Goal: Task Accomplishment & Management: Manage account settings

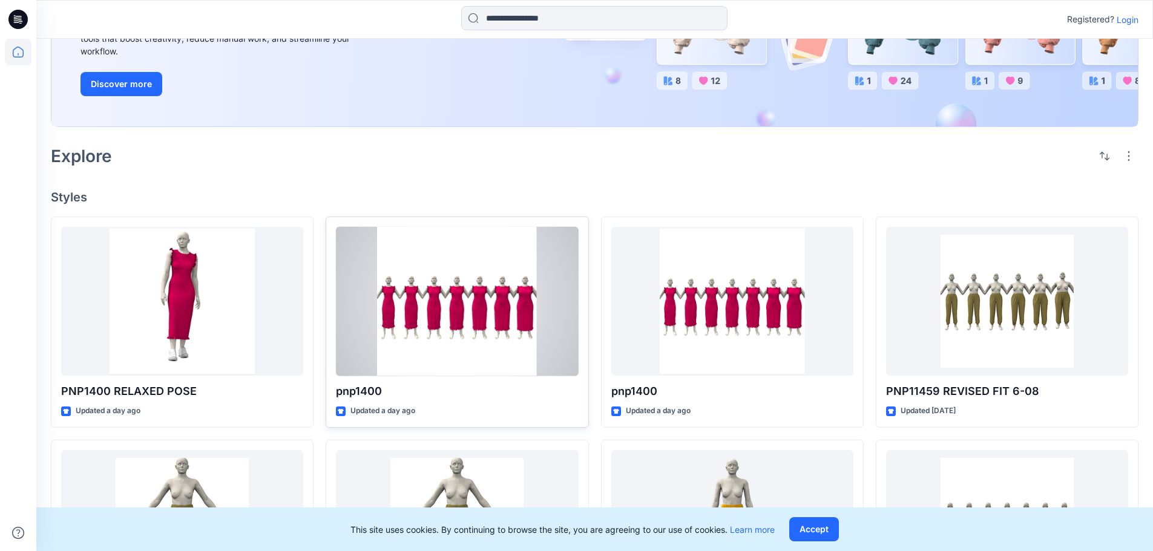
scroll to position [181, 0]
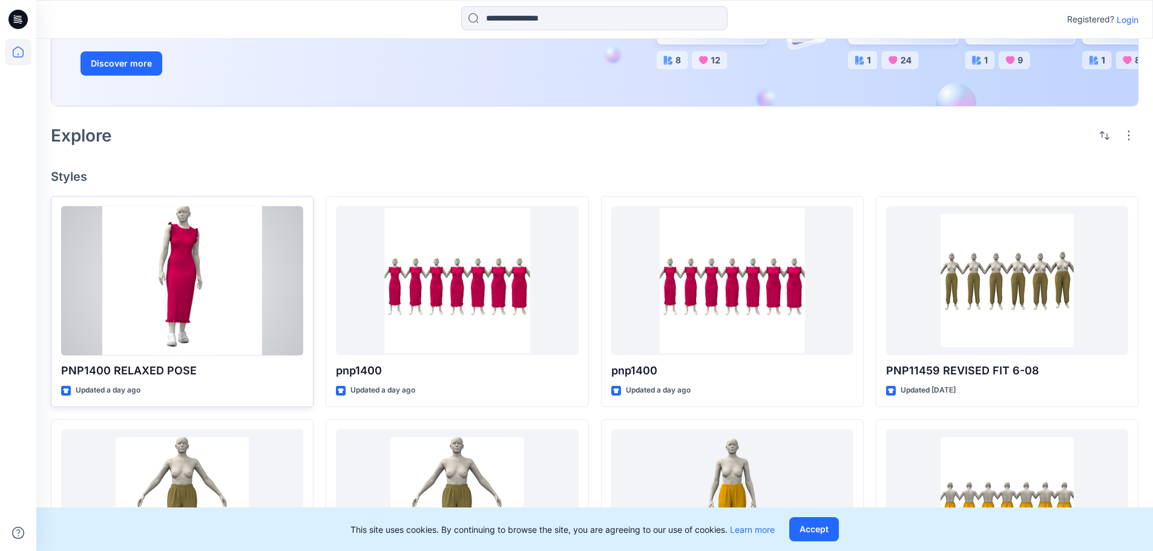
click at [292, 212] on div at bounding box center [182, 280] width 242 height 149
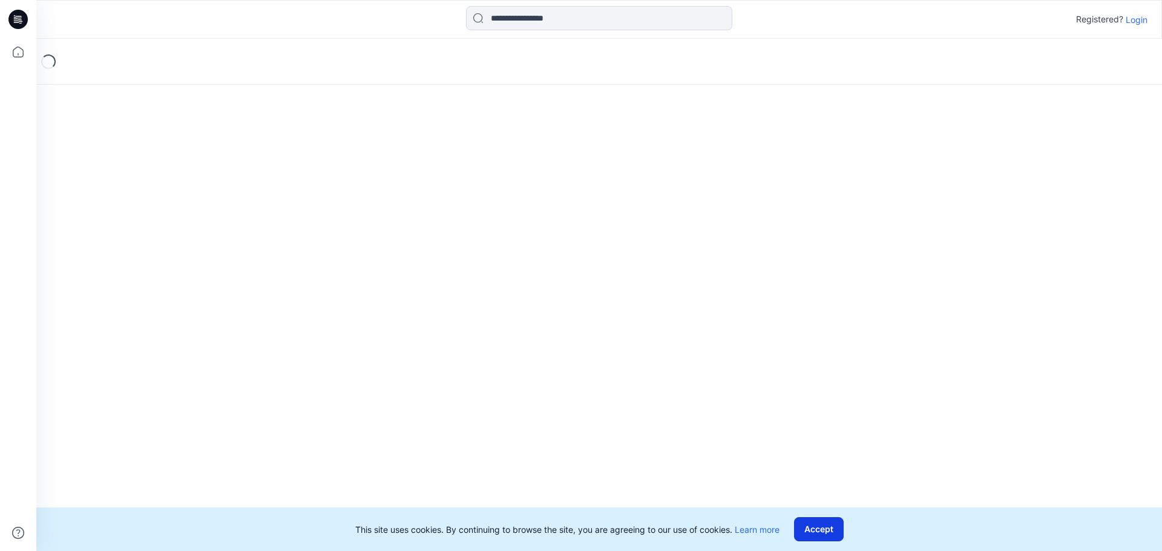
click at [823, 531] on button "Accept" at bounding box center [819, 529] width 50 height 24
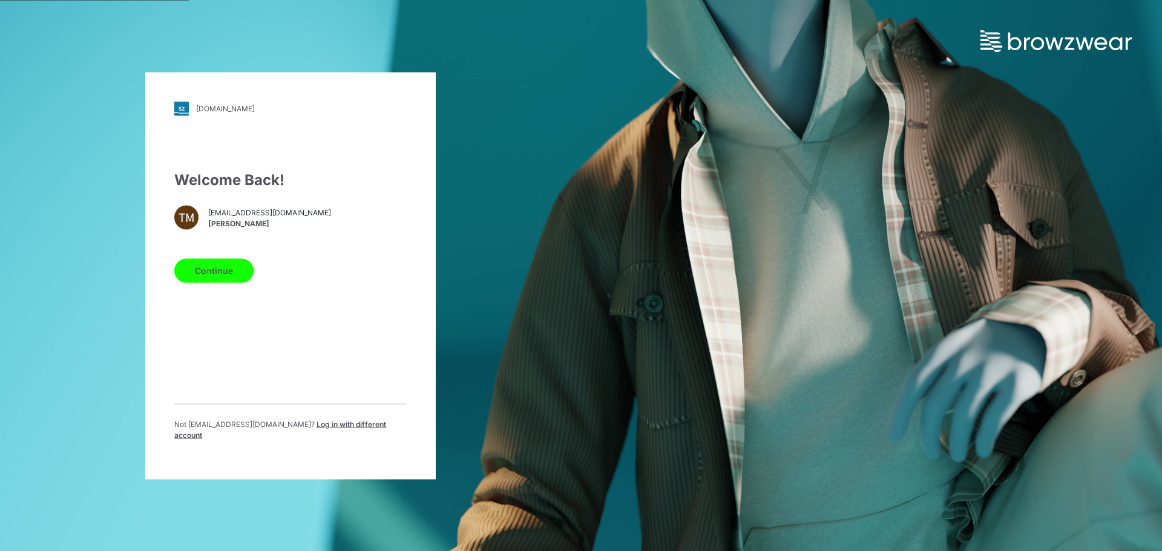
click at [191, 277] on button "Continue" at bounding box center [213, 270] width 79 height 24
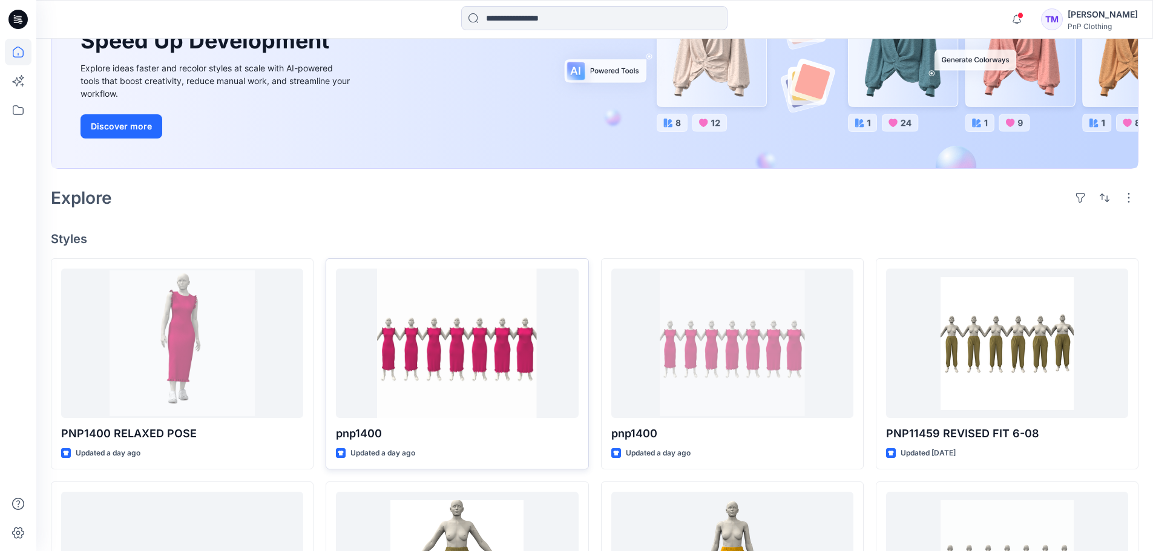
scroll to position [241, 0]
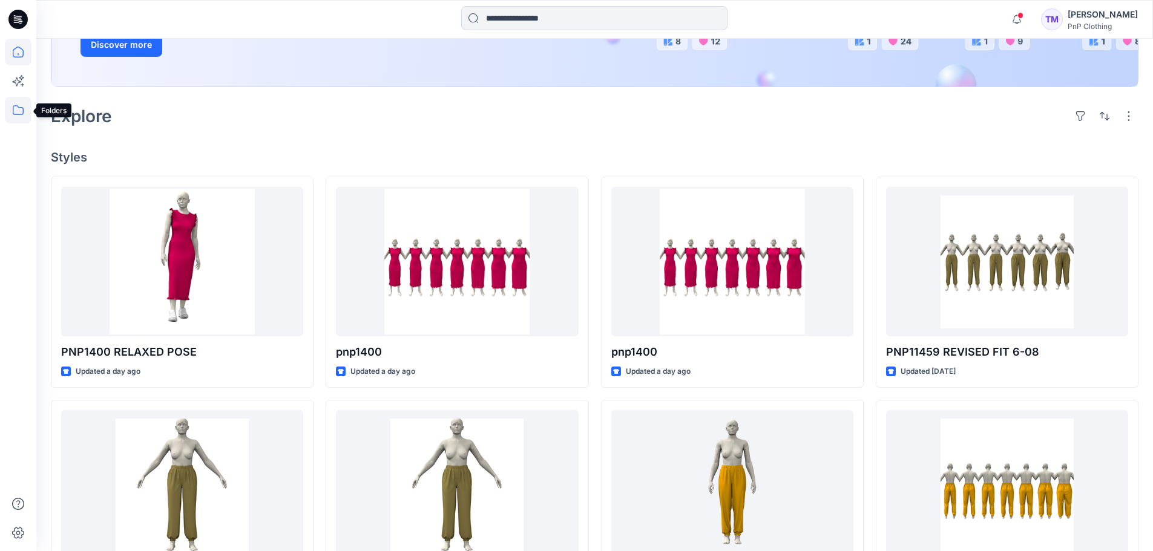
click at [24, 108] on icon at bounding box center [18, 110] width 27 height 27
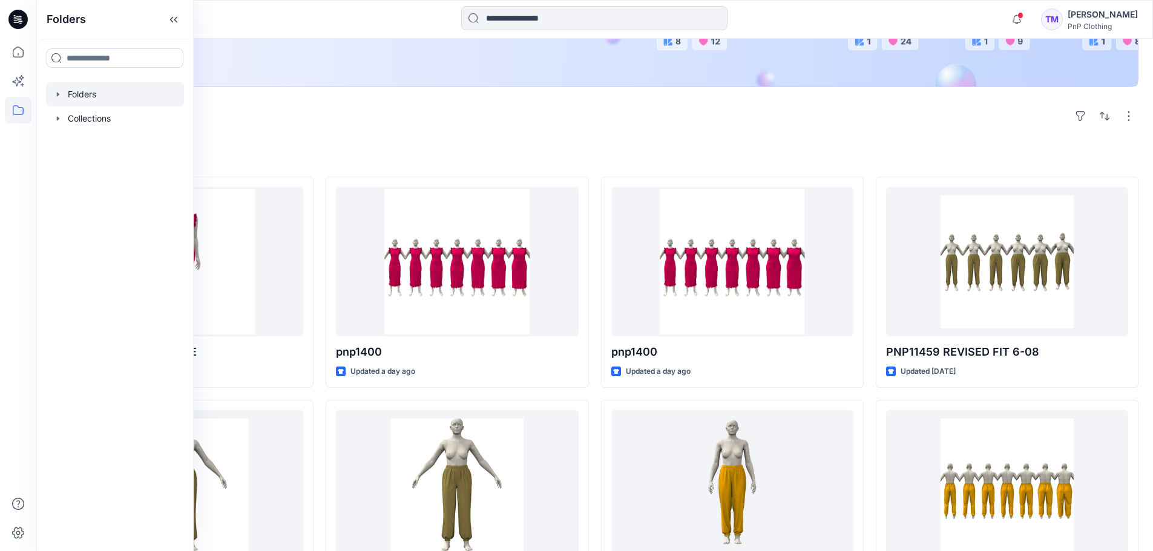
click at [61, 93] on icon "button" at bounding box center [58, 95] width 10 height 10
click at [70, 116] on icon "button" at bounding box center [70, 119] width 10 height 10
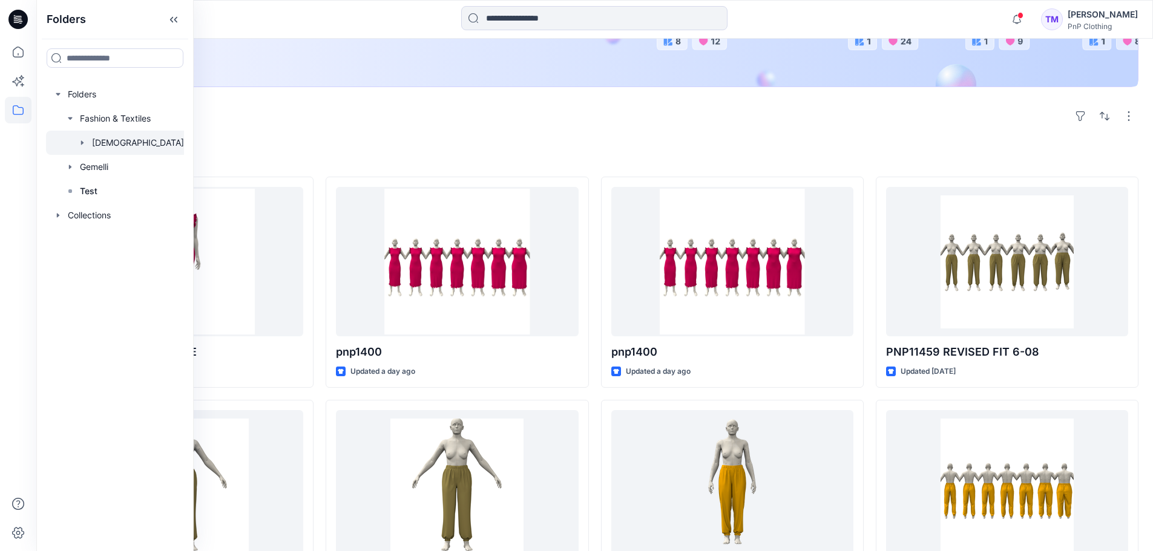
click at [84, 142] on icon "button" at bounding box center [82, 143] width 10 height 10
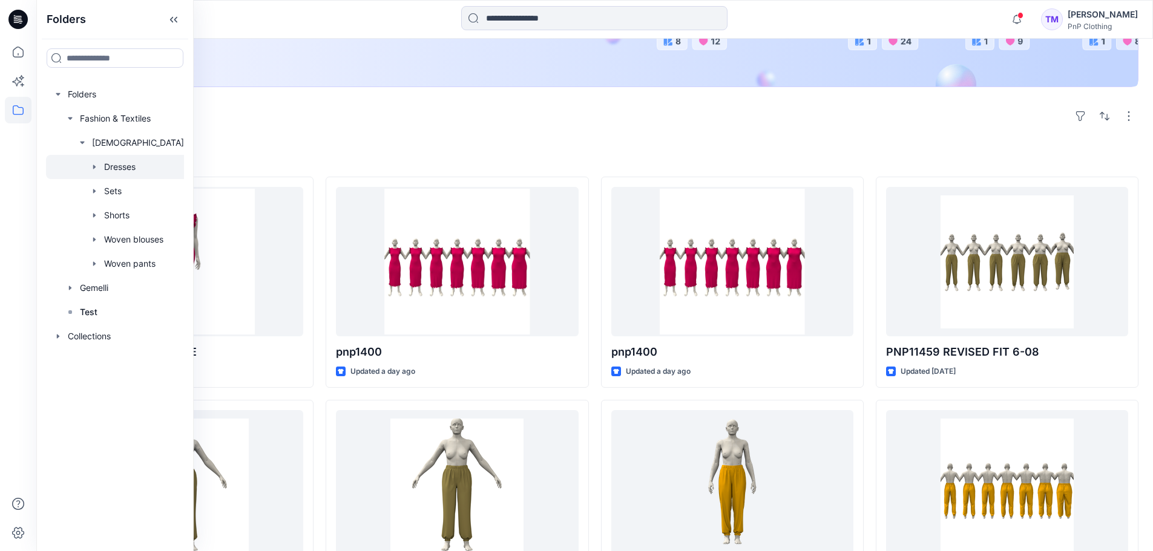
click at [132, 171] on div at bounding box center [137, 167] width 182 height 24
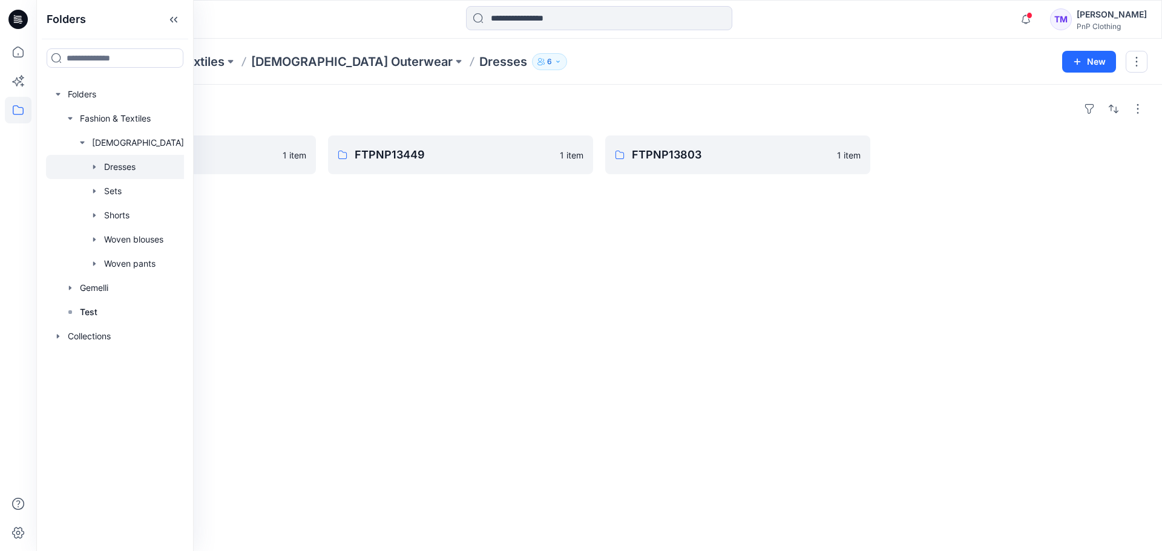
click at [445, 289] on div "Folders FTPNP1400 1 item FTPNP13449 1 item FTPNP13803 1 item" at bounding box center [598, 318] width 1125 height 466
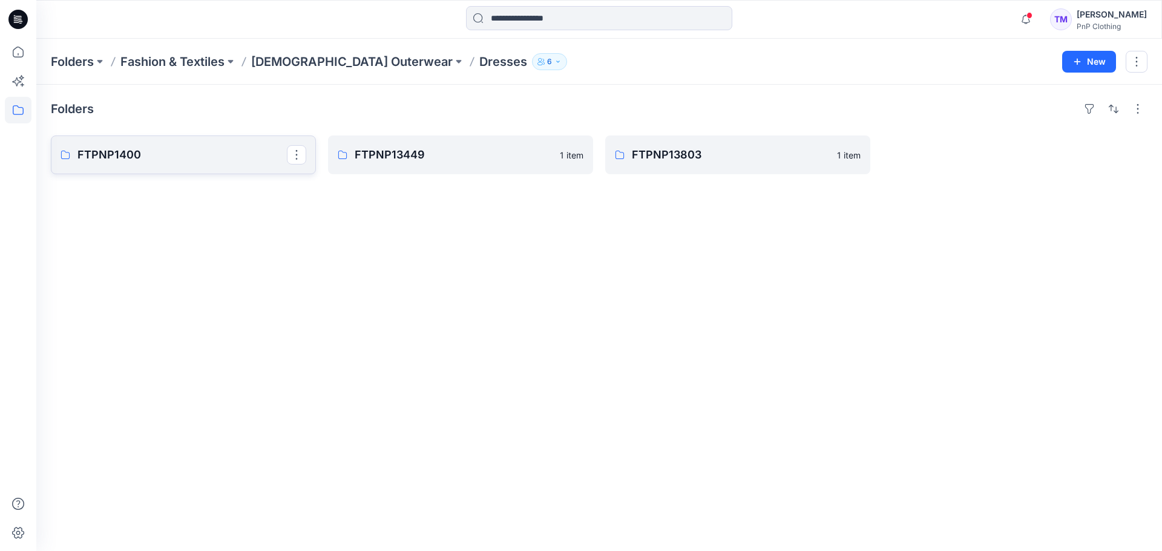
click at [186, 160] on p "FTPNP1400" at bounding box center [181, 154] width 209 height 17
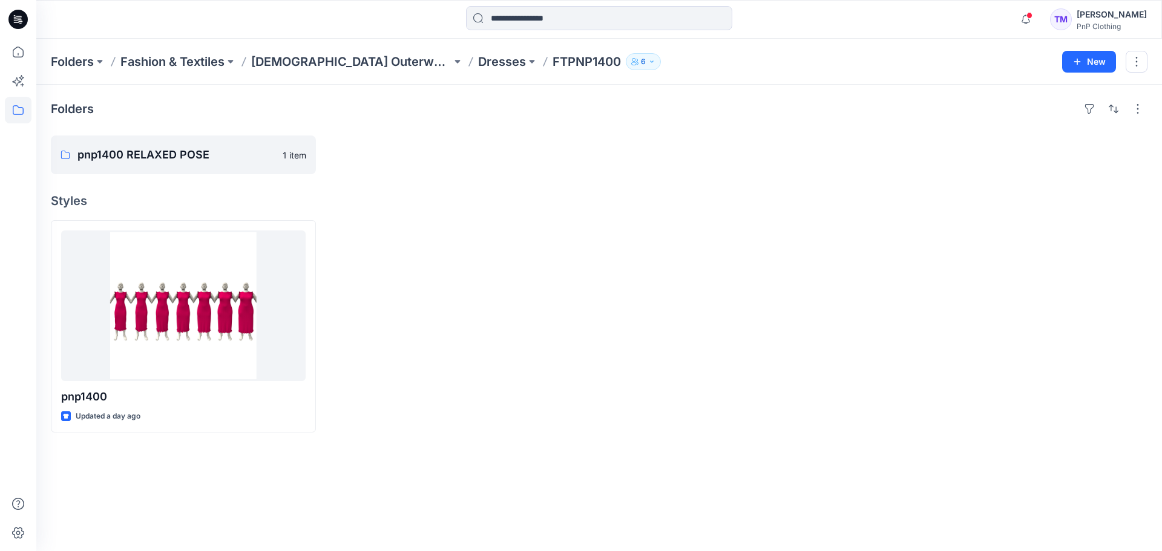
click at [1097, 14] on div "[PERSON_NAME]" at bounding box center [1111, 14] width 70 height 15
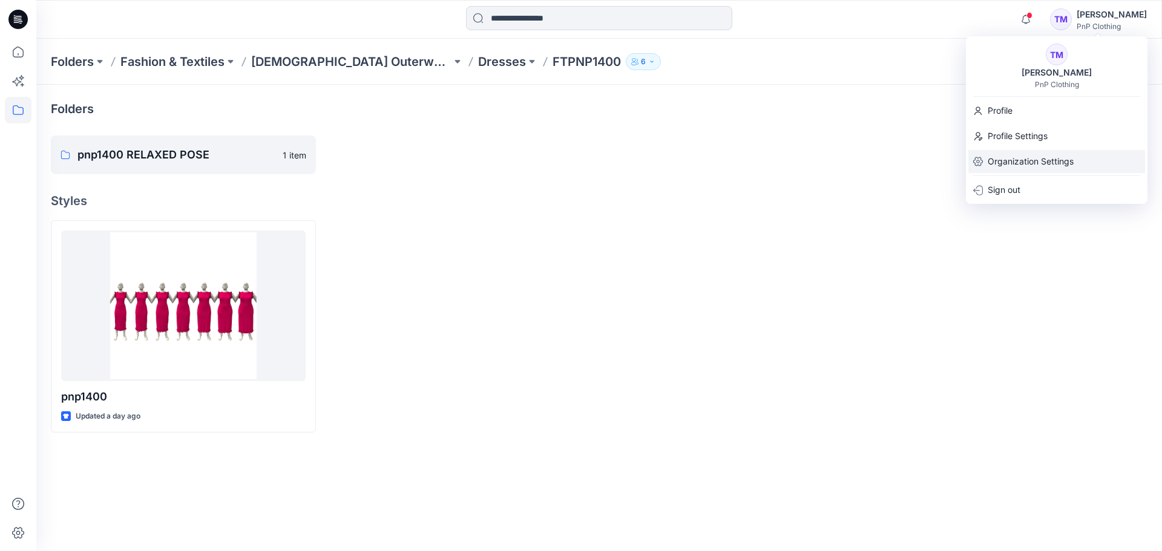
click at [1038, 159] on p "Organization Settings" at bounding box center [1030, 161] width 86 height 23
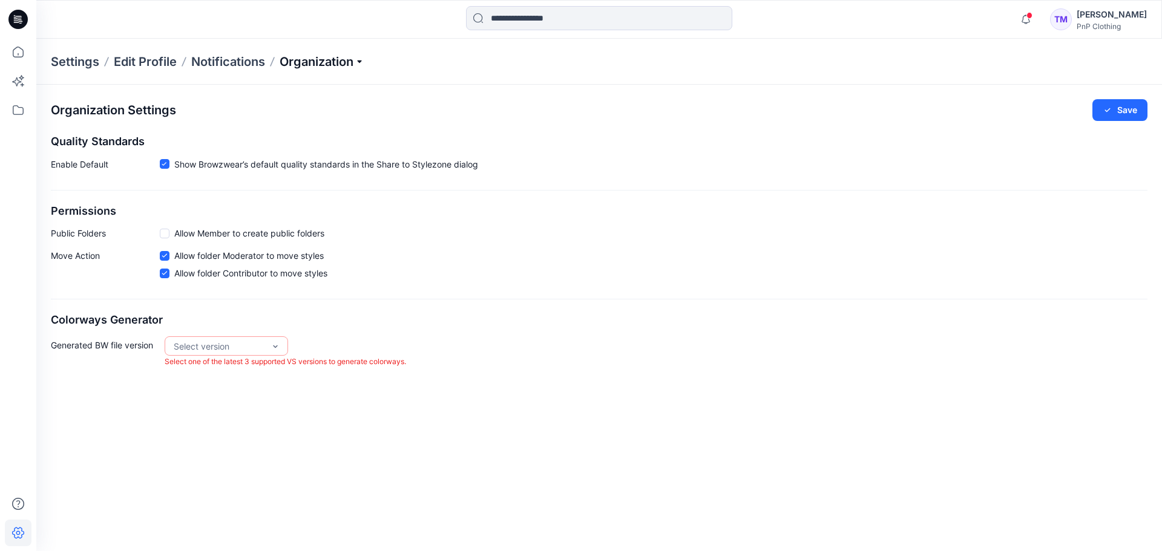
click at [359, 65] on p "Organization" at bounding box center [322, 61] width 85 height 17
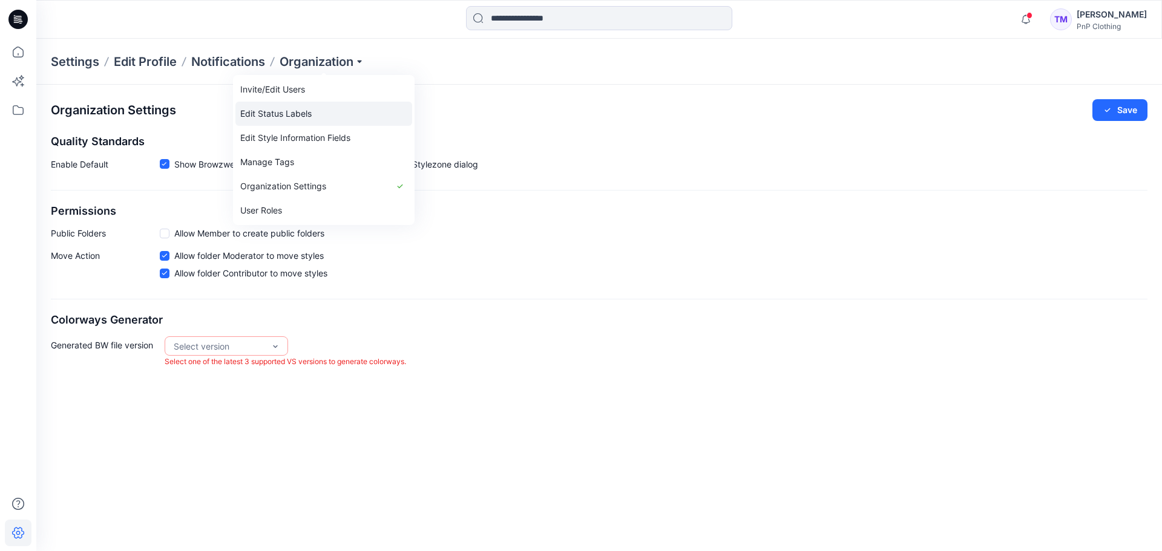
click at [325, 114] on link "Edit Status Labels" at bounding box center [323, 114] width 177 height 24
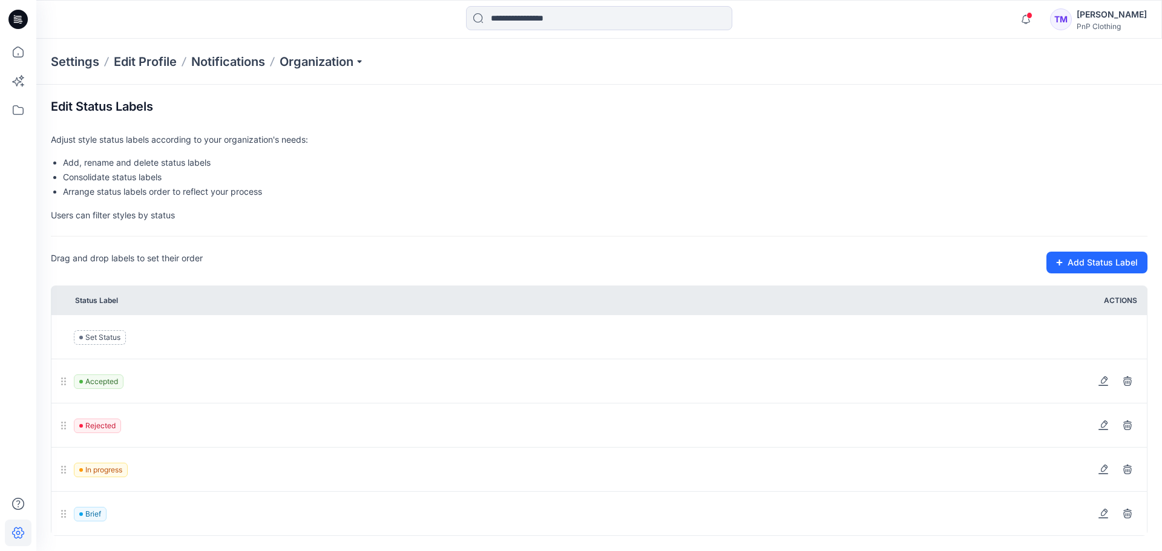
click at [103, 467] on span "In progress" at bounding box center [101, 470] width 54 height 15
click at [1104, 468] on icon at bounding box center [1103, 470] width 10 height 10
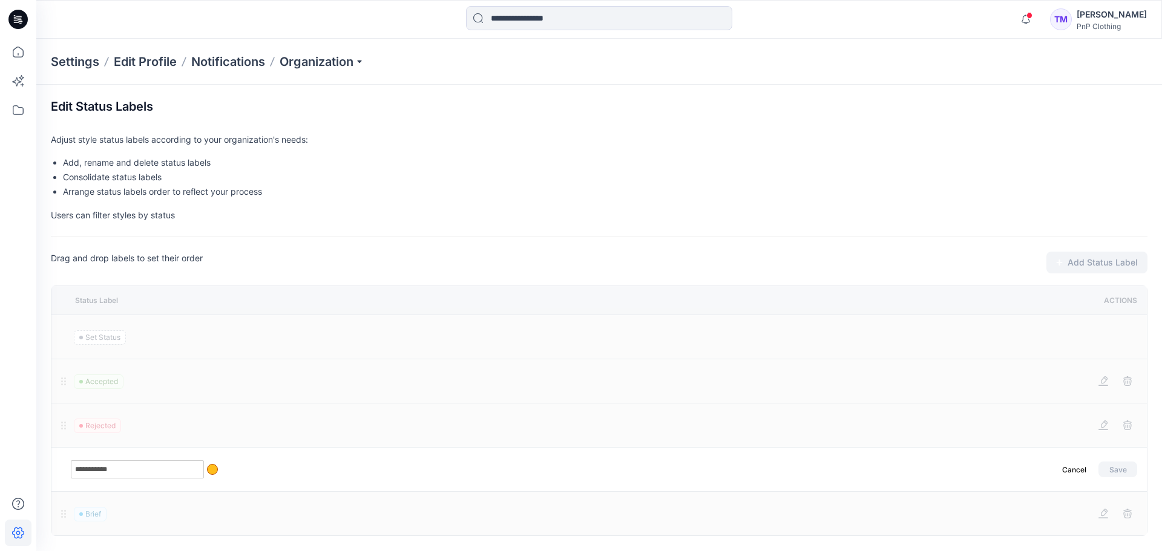
drag, startPoint x: 129, startPoint y: 468, endPoint x: 39, endPoint y: 467, distance: 90.2
click at [39, 467] on section "**********" at bounding box center [598, 318] width 1125 height 466
type input "**********"
click at [1123, 468] on button "Save" at bounding box center [1117, 470] width 39 height 16
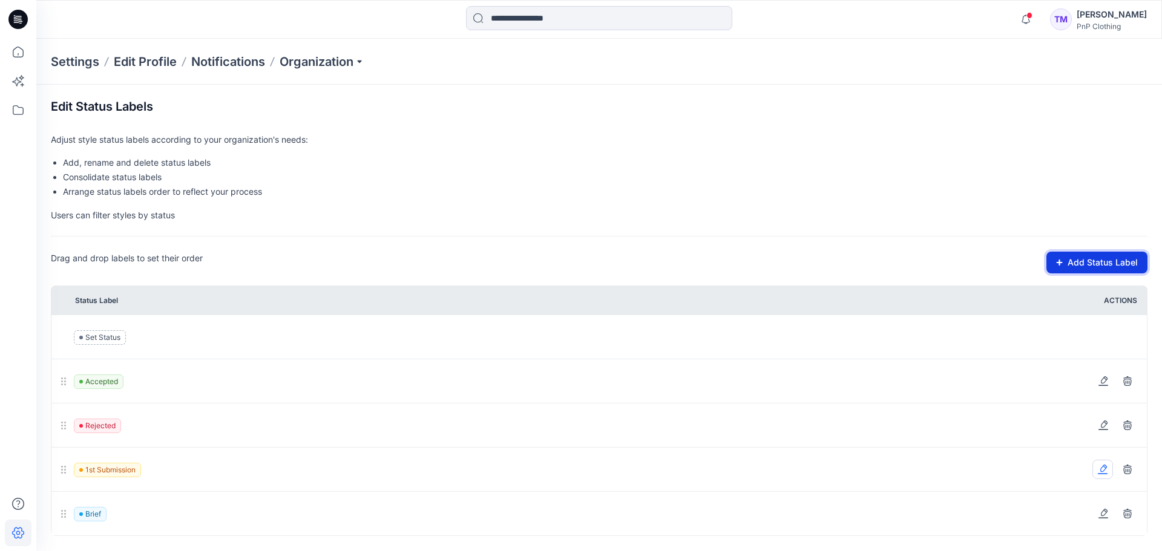
click at [1074, 266] on button "Add Status Label" at bounding box center [1096, 263] width 101 height 22
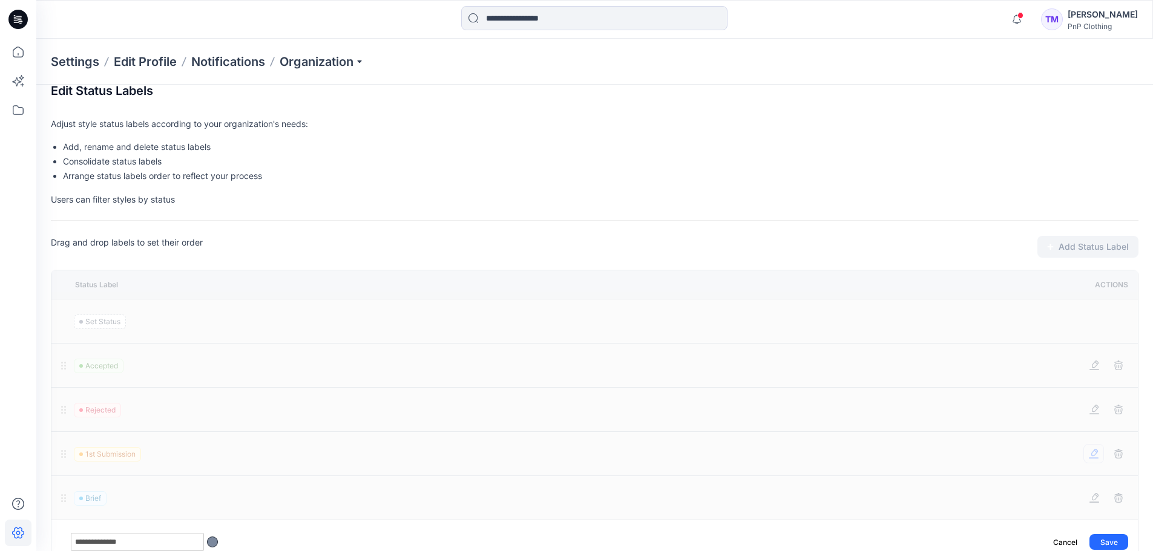
type input "**********"
click at [215, 541] on div at bounding box center [212, 542] width 11 height 11
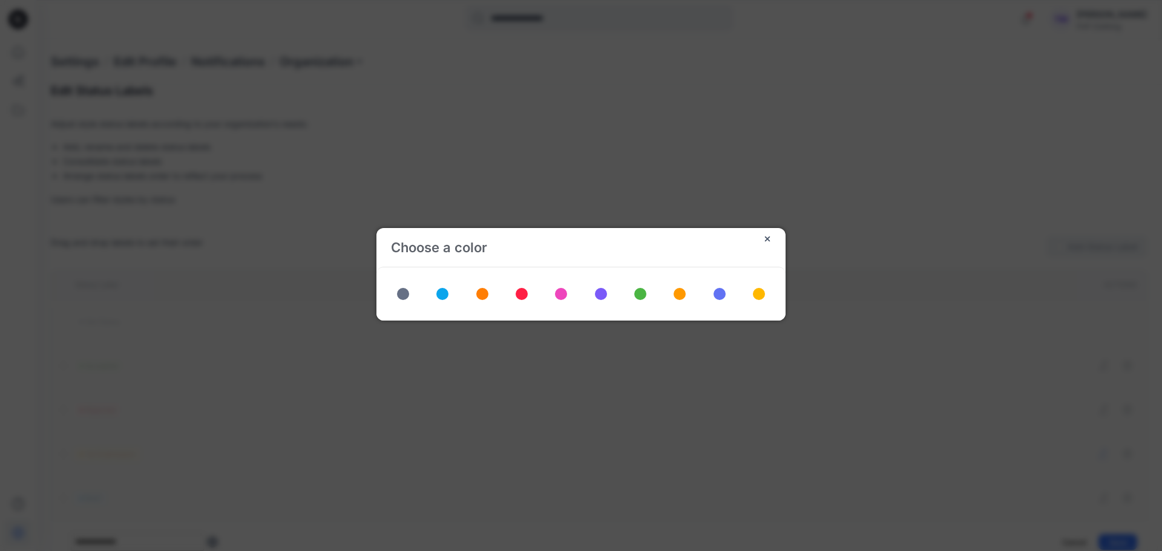
click at [641, 295] on span at bounding box center [640, 294] width 12 height 12
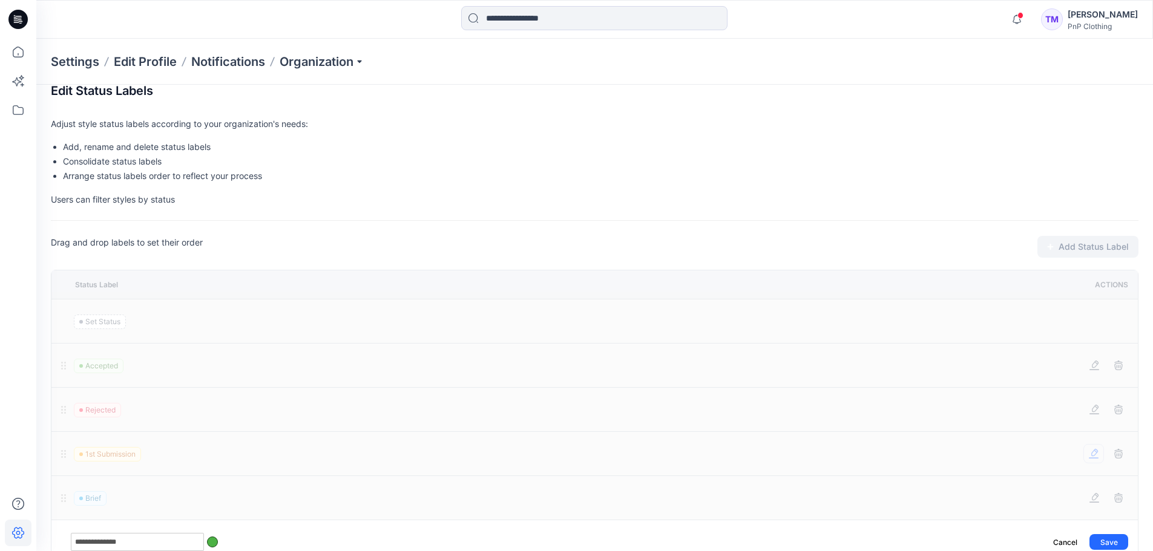
click at [213, 539] on div at bounding box center [212, 542] width 11 height 11
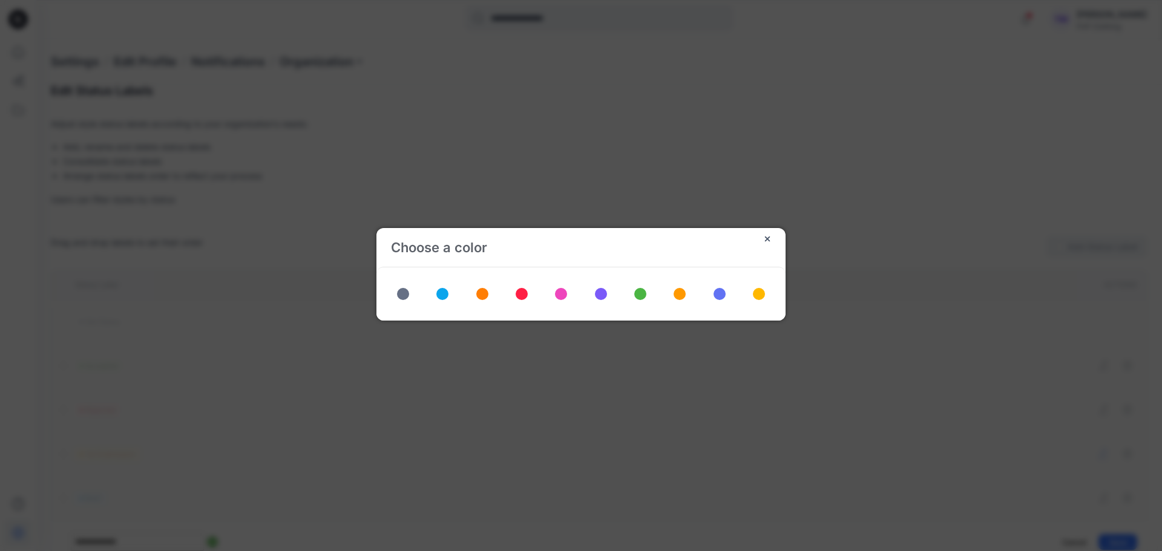
click at [483, 292] on span at bounding box center [482, 294] width 12 height 12
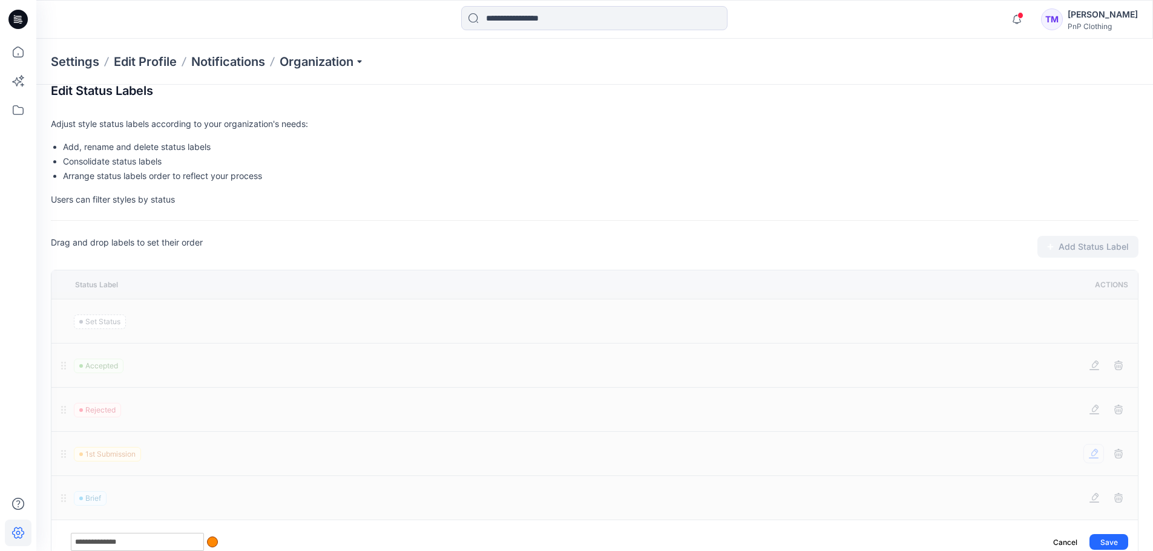
click at [213, 540] on div at bounding box center [212, 542] width 11 height 11
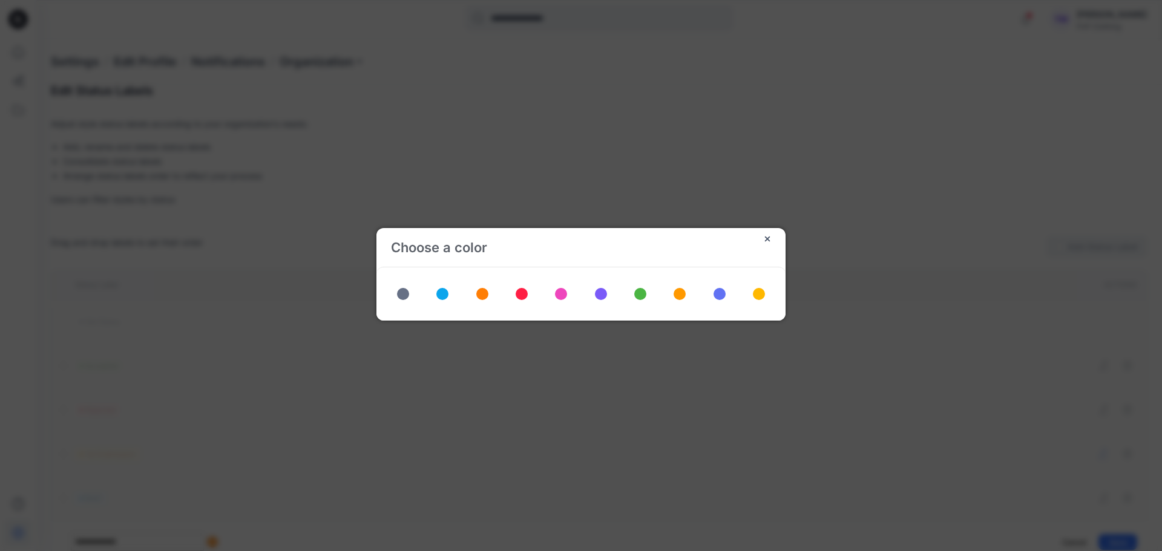
click at [442, 296] on span at bounding box center [442, 294] width 12 height 12
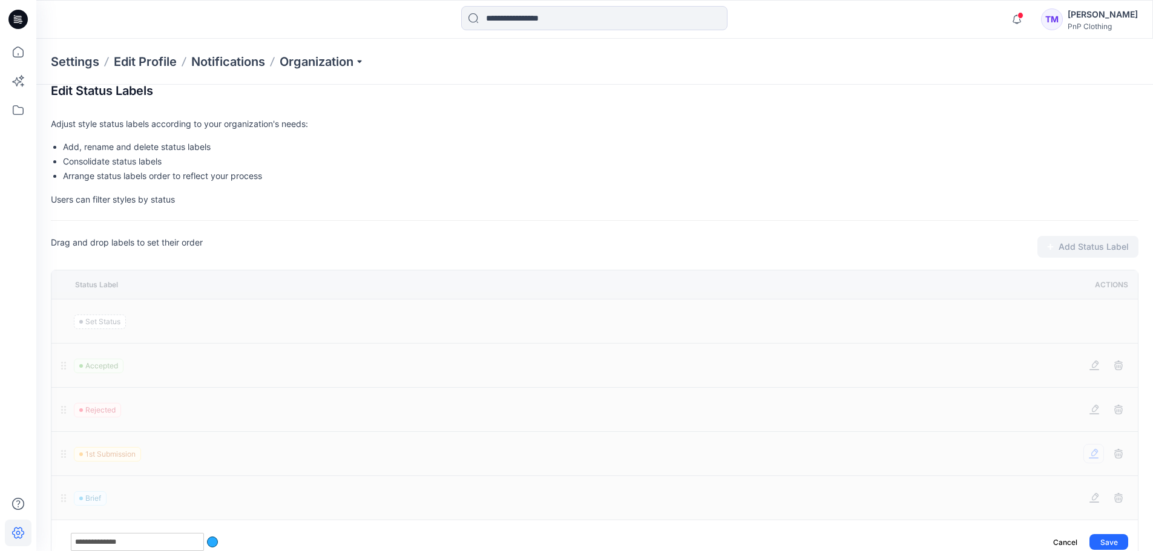
click at [211, 538] on div at bounding box center [212, 542] width 11 height 11
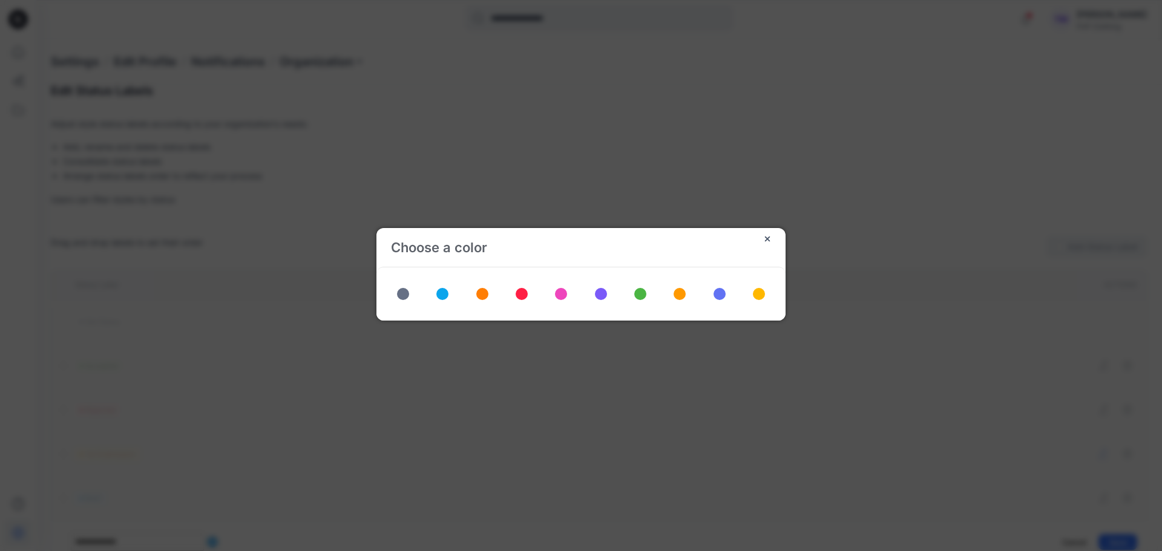
click at [724, 293] on span at bounding box center [719, 294] width 12 height 12
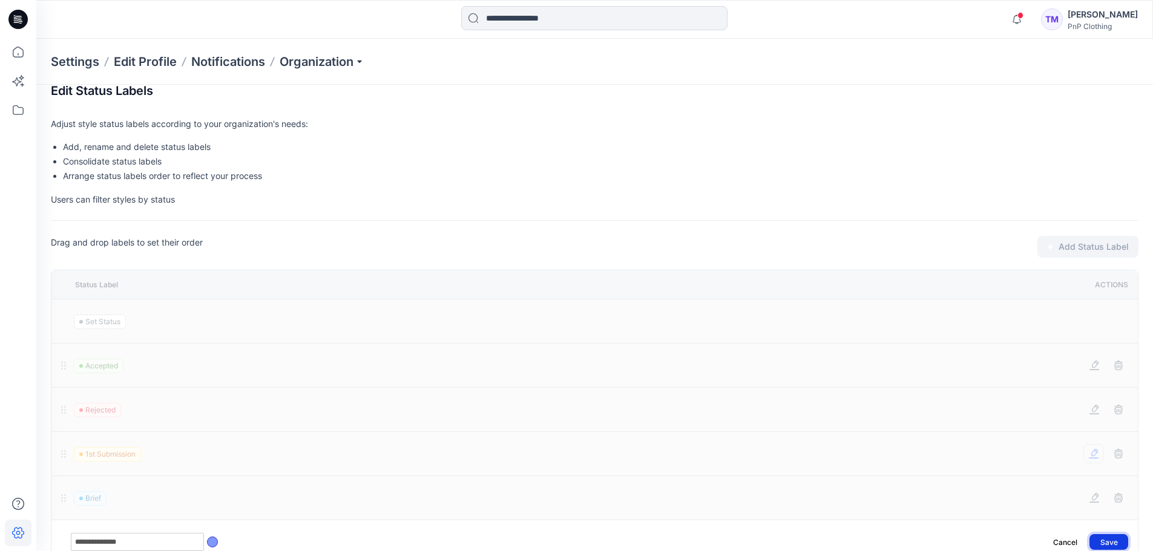
click at [1109, 542] on button "Save" at bounding box center [1108, 542] width 39 height 16
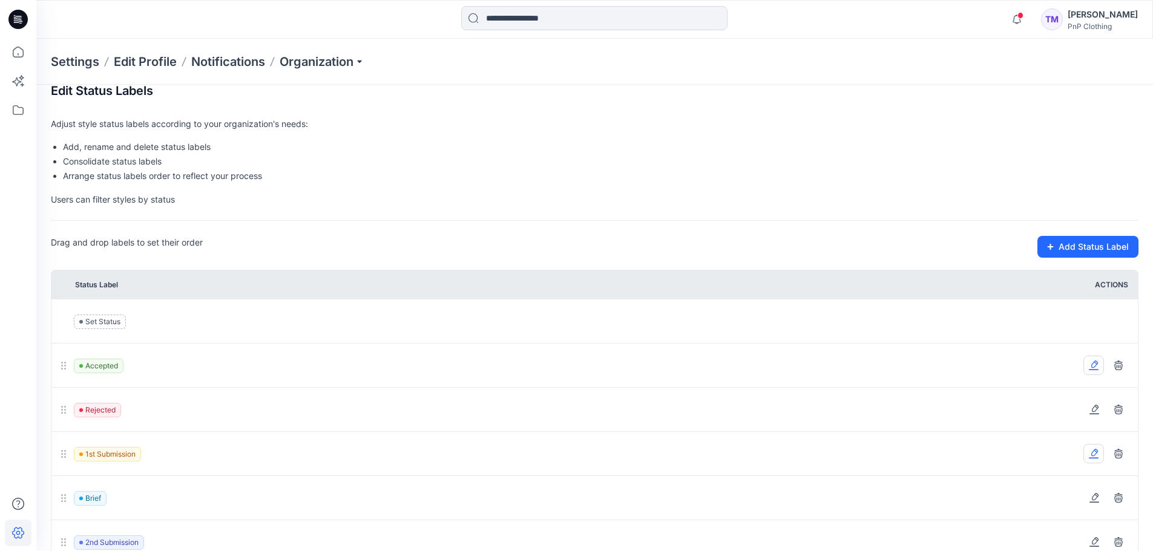
click at [1093, 362] on icon at bounding box center [1093, 366] width 10 height 10
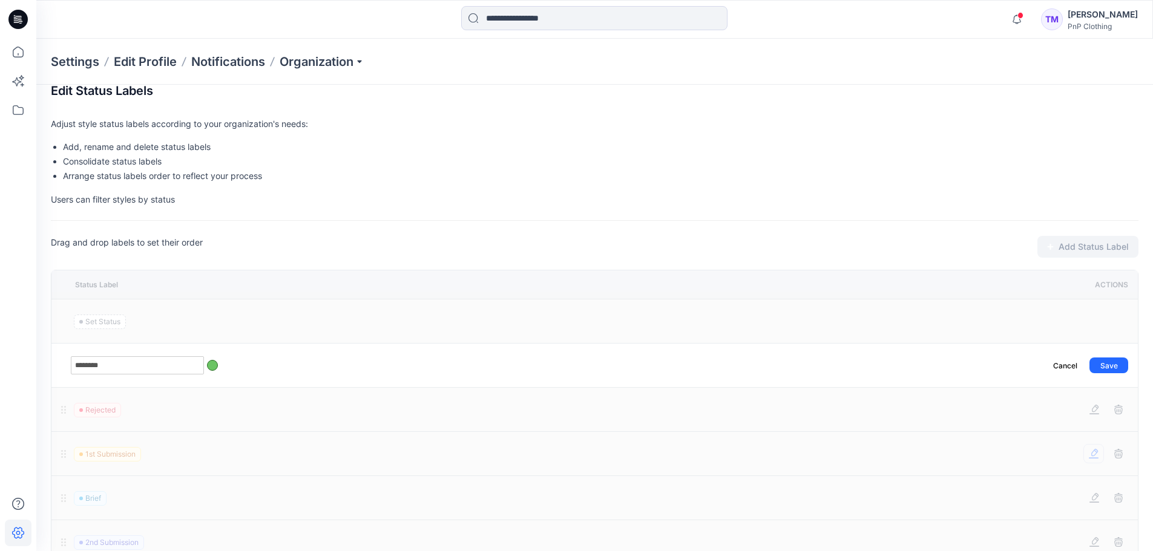
click at [113, 362] on input "********" at bounding box center [137, 365] width 133 height 18
drag, startPoint x: 99, startPoint y: 361, endPoint x: 89, endPoint y: 361, distance: 10.3
click at [89, 361] on input "********" at bounding box center [137, 365] width 133 height 18
click at [90, 363] on input "********" at bounding box center [137, 365] width 133 height 18
drag, startPoint x: 117, startPoint y: 365, endPoint x: 82, endPoint y: 364, distance: 35.7
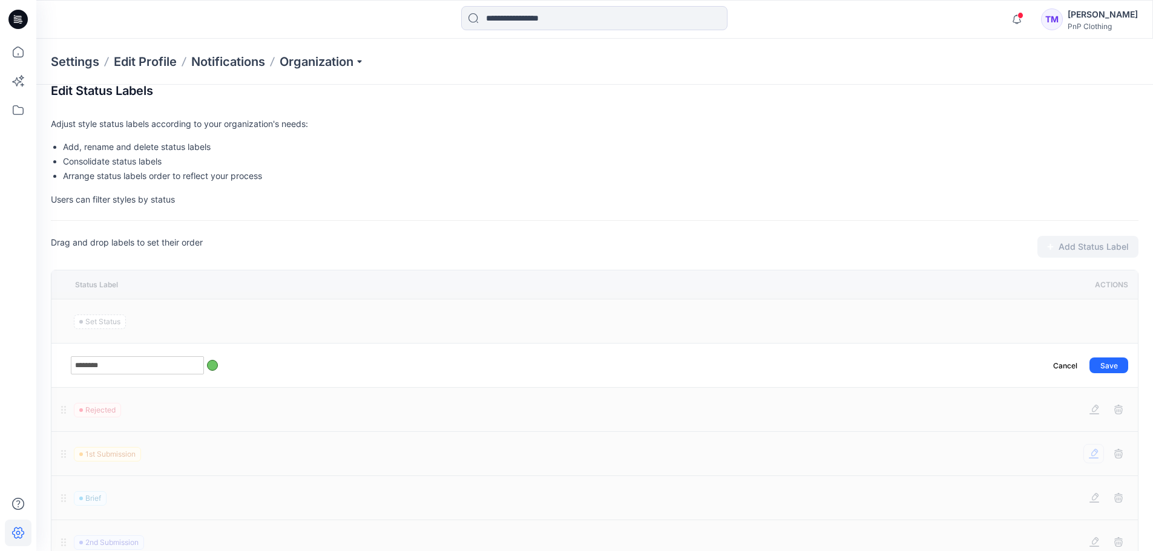
click at [82, 364] on input "********" at bounding box center [137, 365] width 133 height 18
type input "********"
click at [1111, 366] on button "Save" at bounding box center [1108, 366] width 39 height 16
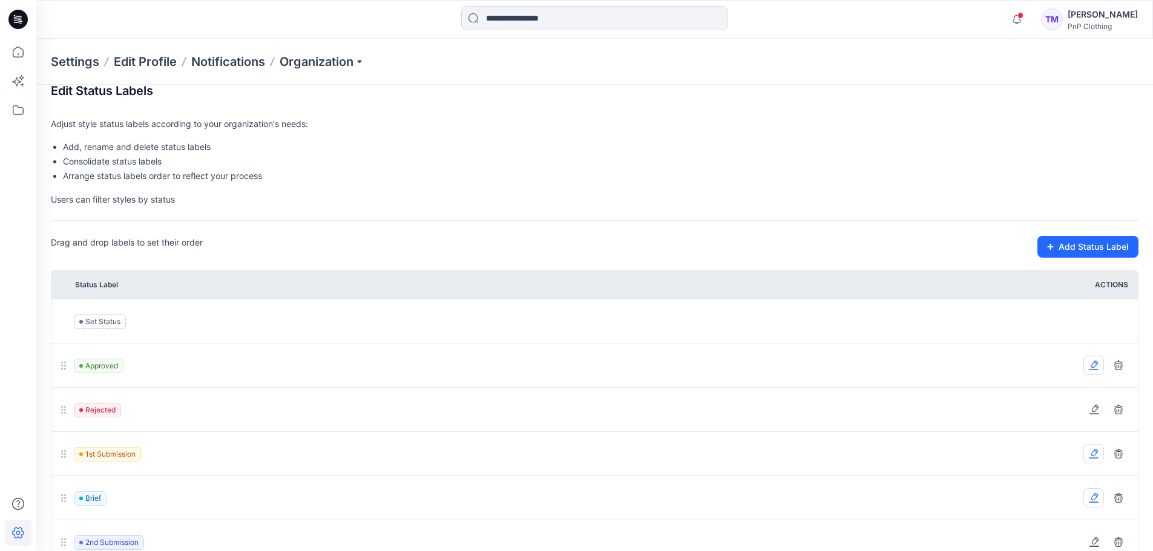
click at [1093, 498] on icon at bounding box center [1093, 498] width 10 height 10
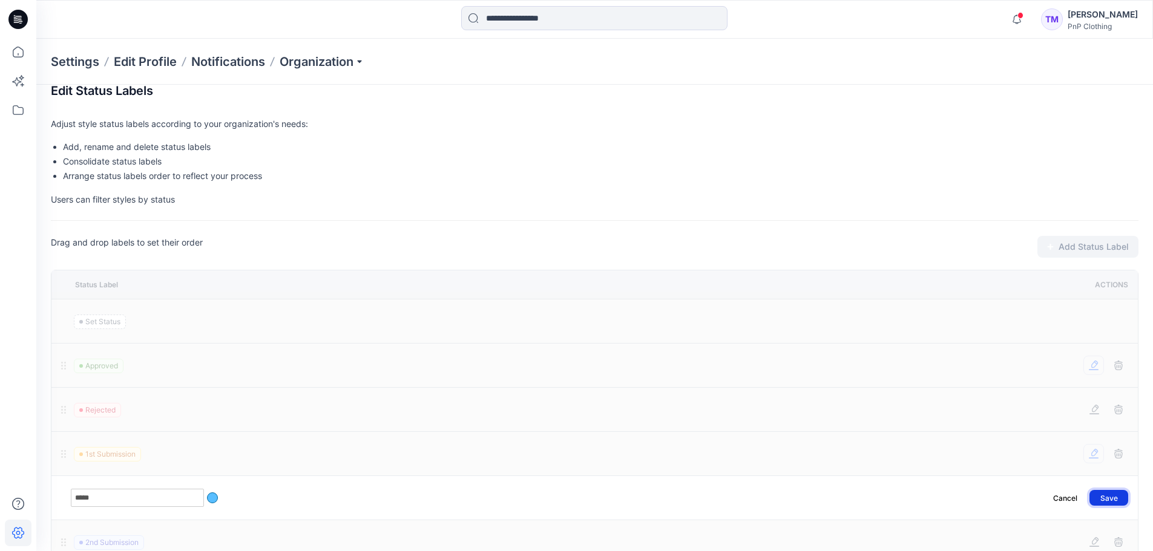
click at [1111, 497] on button "Save" at bounding box center [1108, 498] width 39 height 16
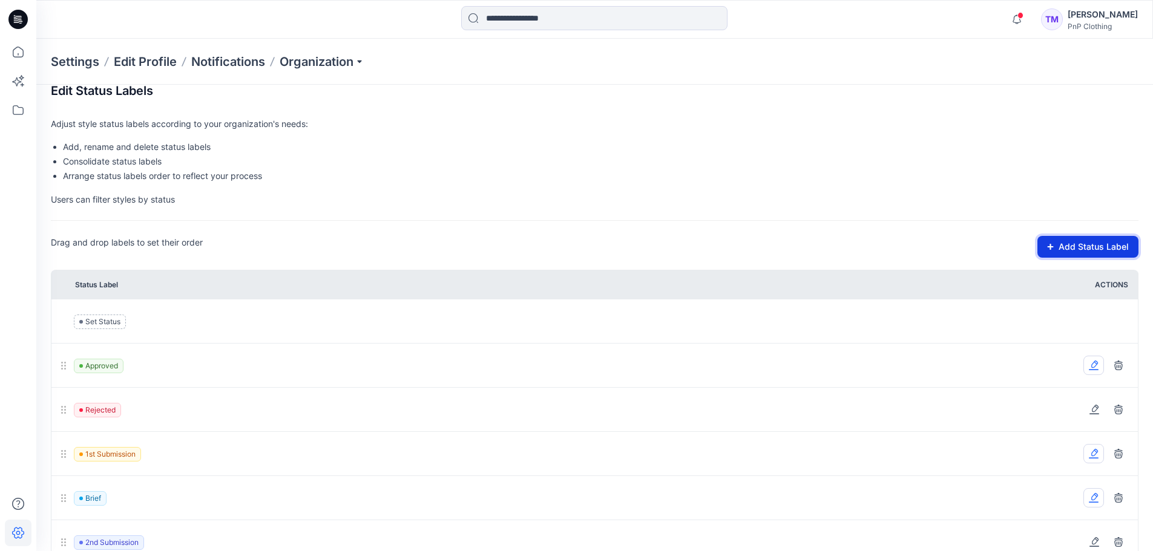
click at [1067, 250] on button "Add Status Label" at bounding box center [1087, 247] width 101 height 22
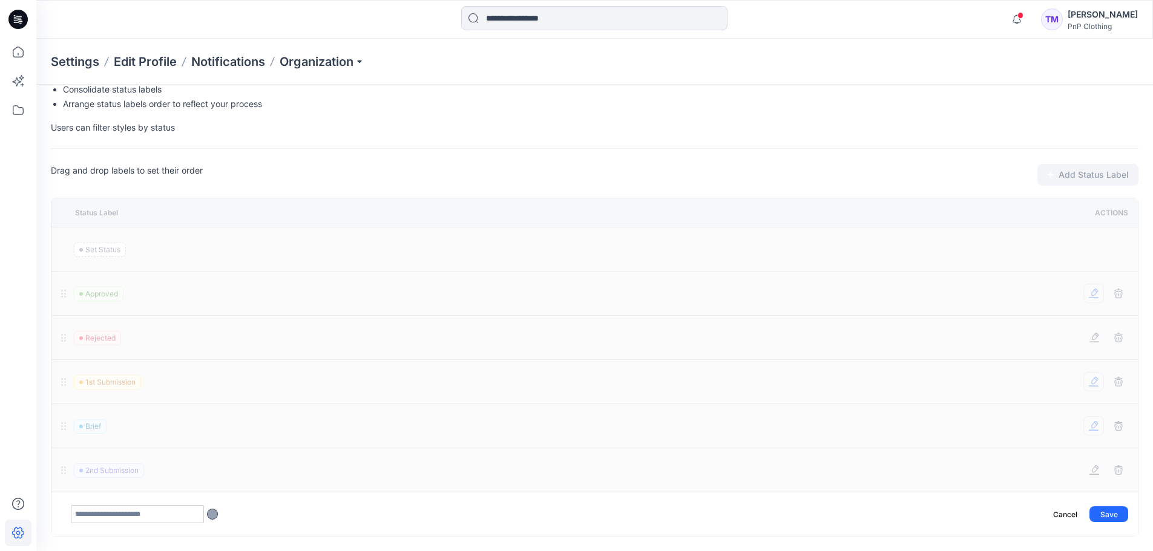
click at [131, 510] on input "text" at bounding box center [137, 514] width 133 height 18
type input "********"
click at [211, 513] on div at bounding box center [212, 514] width 11 height 11
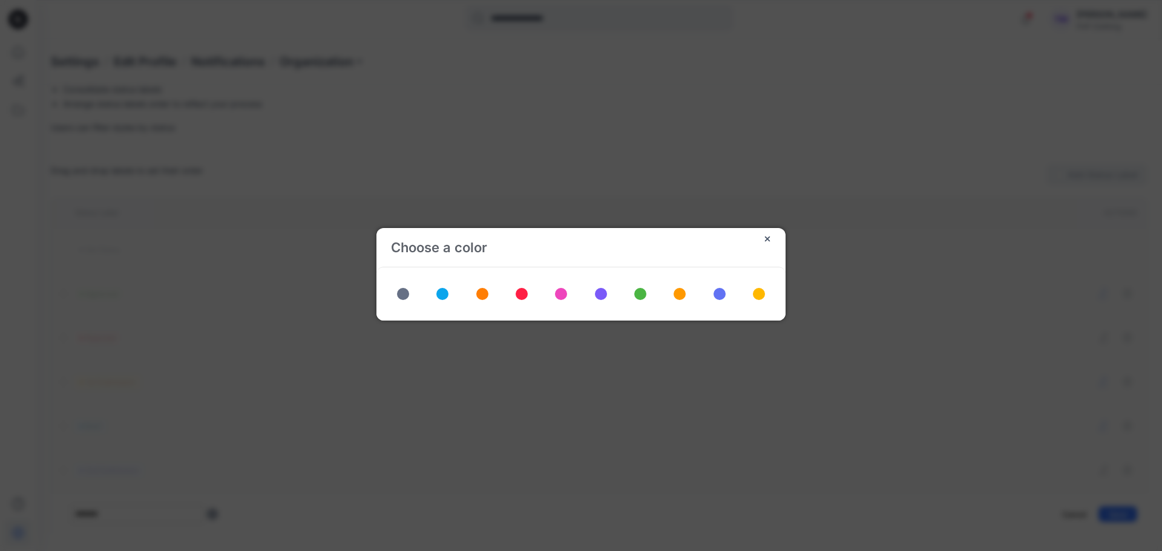
click at [403, 295] on span at bounding box center [403, 294] width 12 height 12
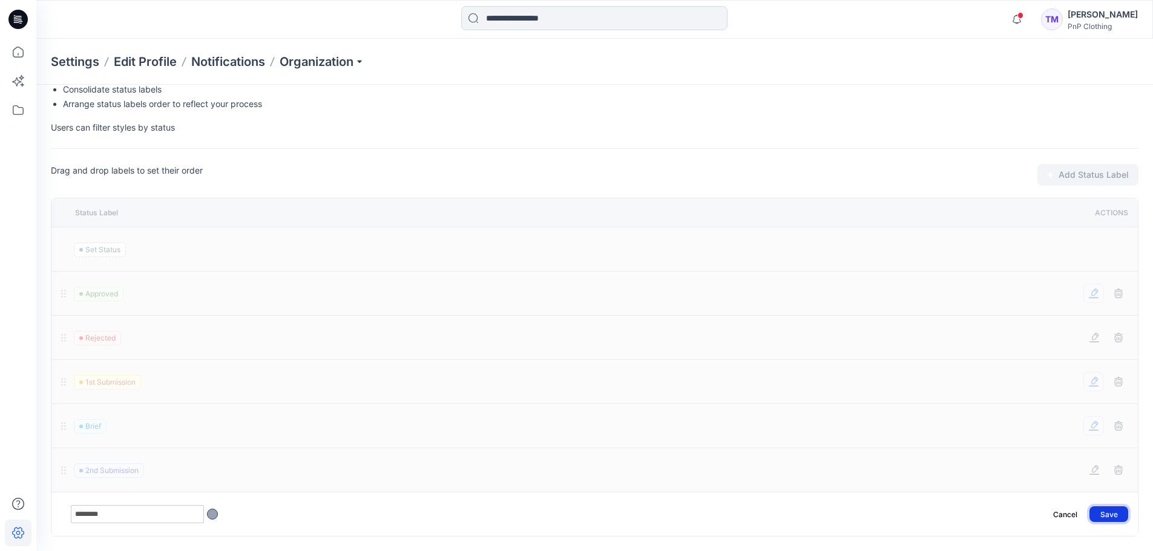
click at [1115, 517] on button "Save" at bounding box center [1108, 514] width 39 height 16
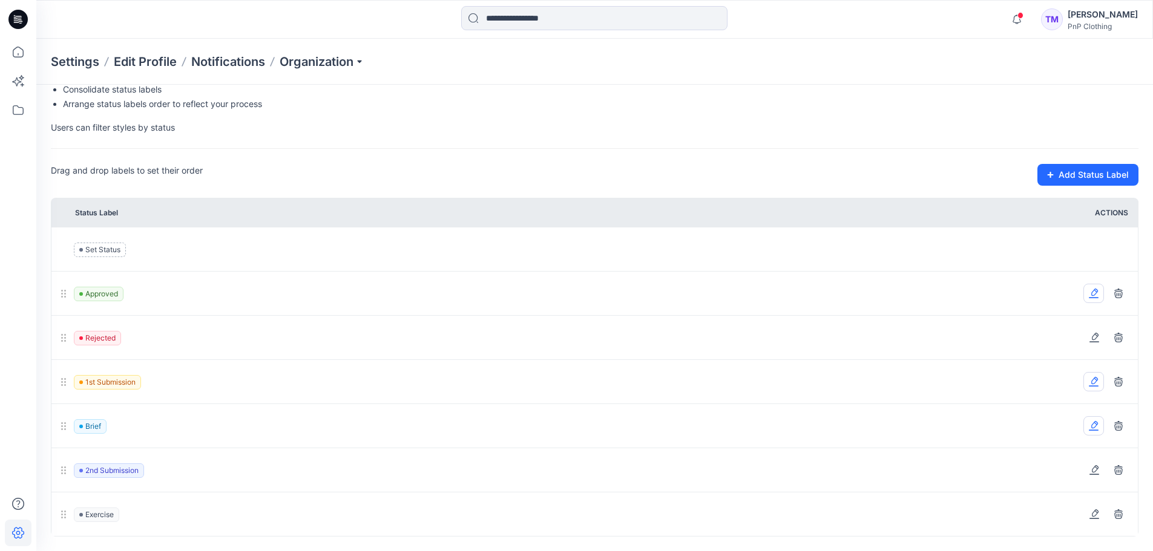
click at [1094, 292] on icon at bounding box center [1093, 294] width 10 height 10
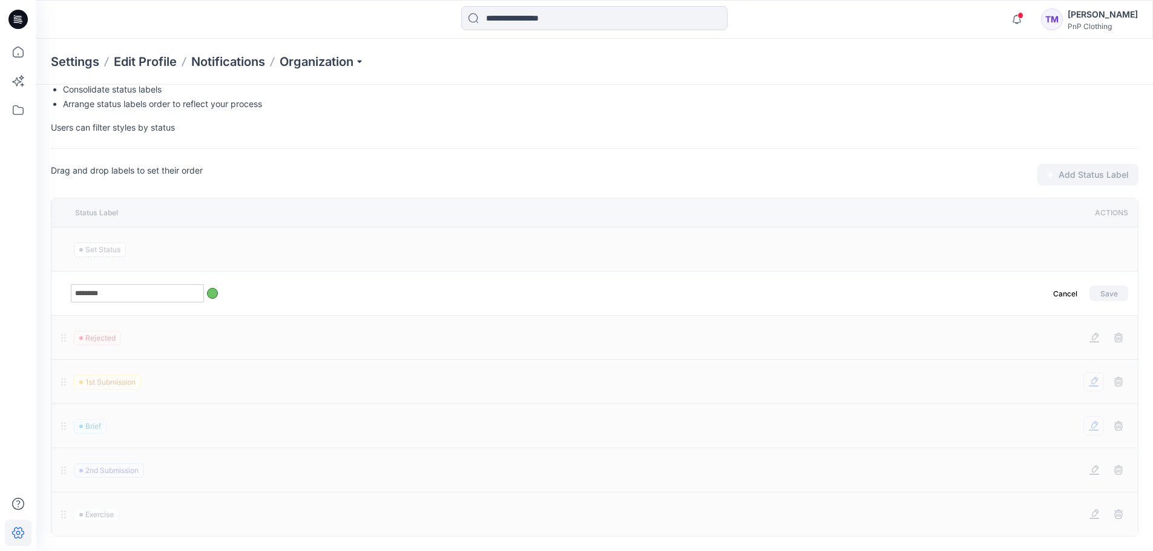
click at [73, 292] on input "********" at bounding box center [137, 293] width 133 height 18
type input "**********"
click at [1105, 290] on button "Save" at bounding box center [1108, 294] width 39 height 16
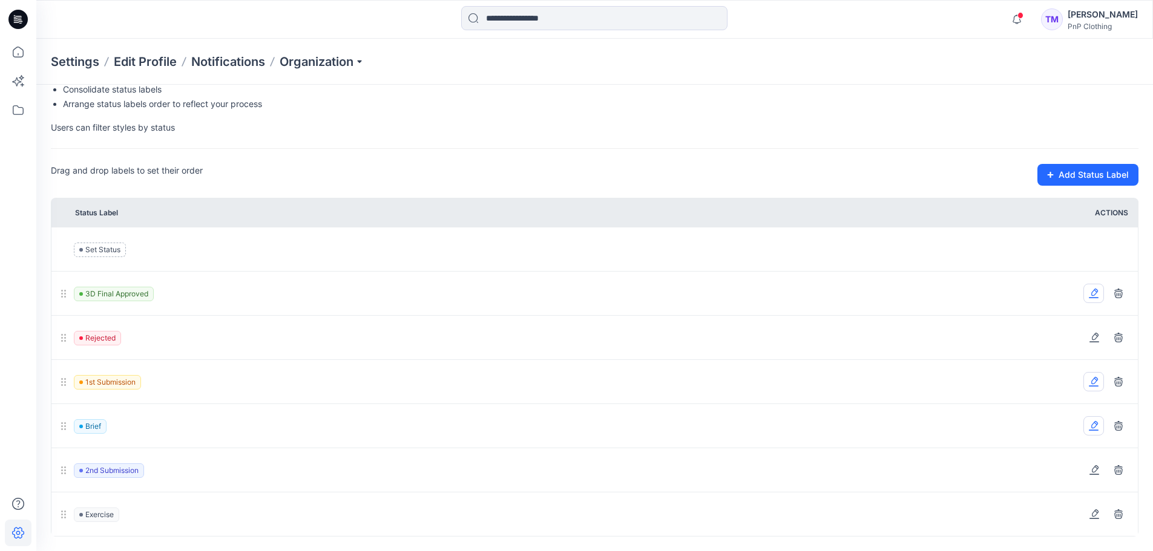
click at [1095, 338] on icon at bounding box center [1094, 338] width 10 height 10
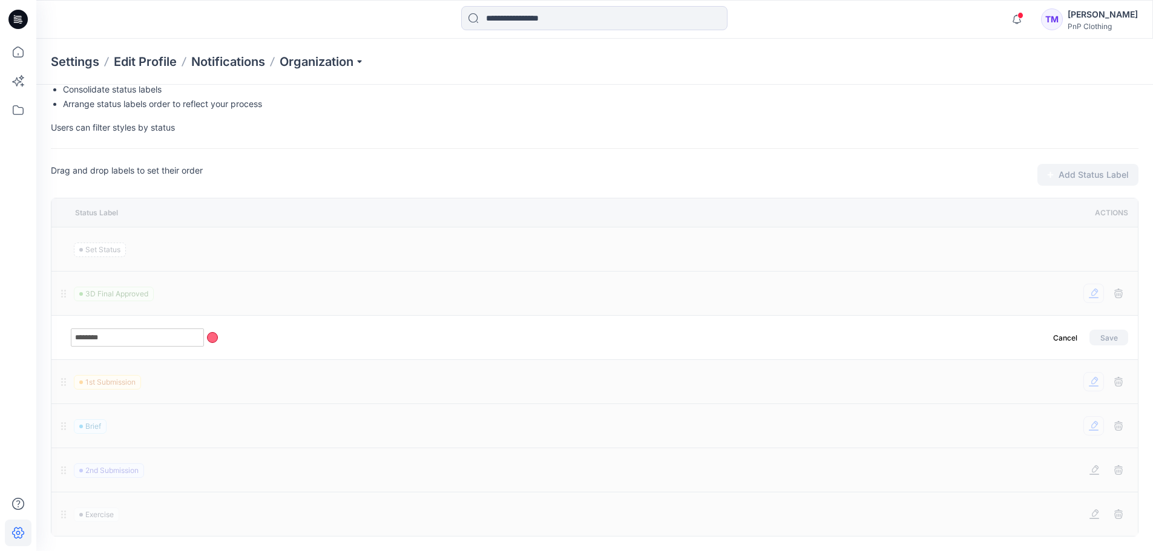
drag, startPoint x: 125, startPoint y: 339, endPoint x: 40, endPoint y: 335, distance: 84.8
click at [40, 335] on section "Edit Status Labels Adjust style status labels according to your organization's …" at bounding box center [594, 274] width 1116 height 554
type input "**********"
click at [1108, 337] on button "Save" at bounding box center [1108, 338] width 39 height 16
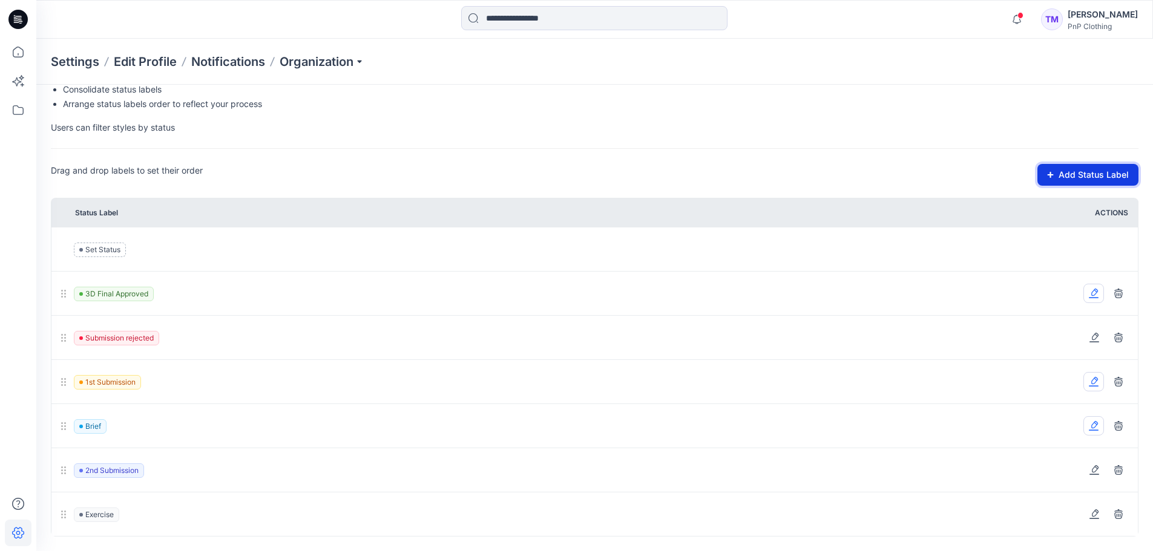
click at [1077, 180] on button "Add Status Label" at bounding box center [1087, 175] width 101 height 22
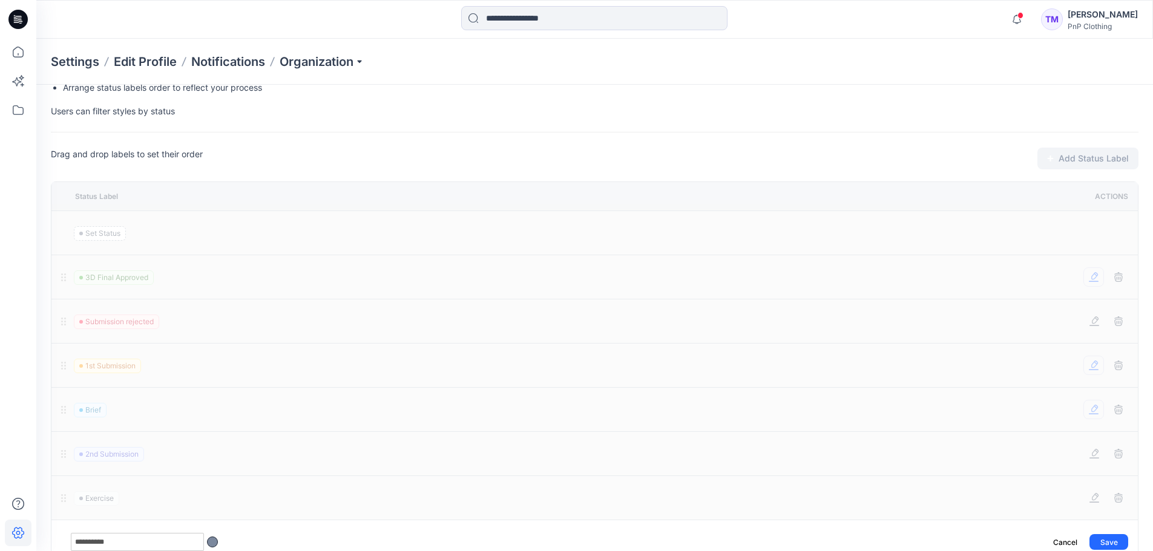
type input "**********"
click at [214, 541] on div at bounding box center [212, 542] width 11 height 11
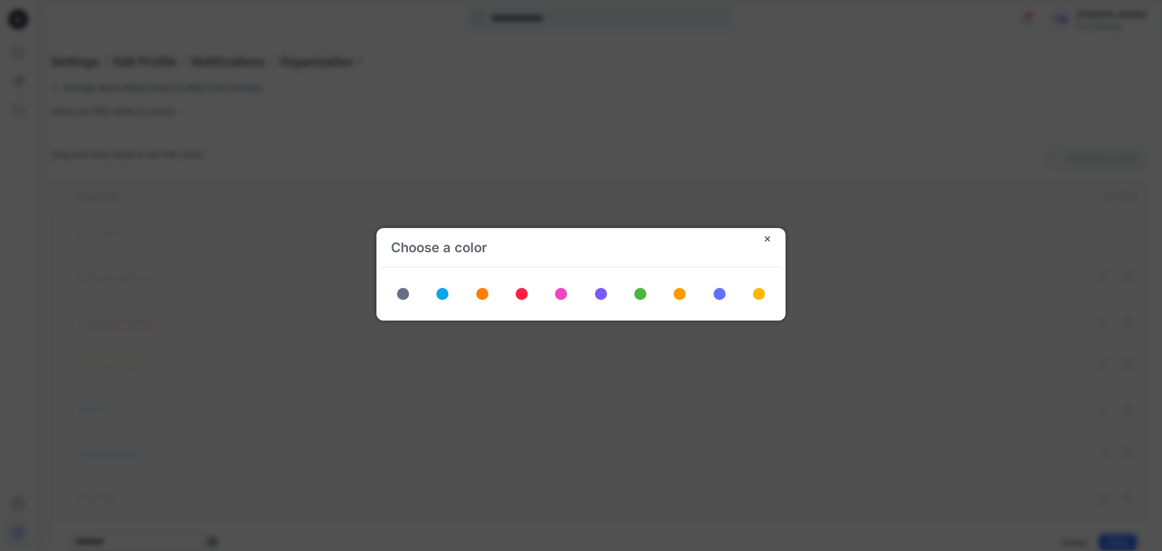
click at [759, 293] on span at bounding box center [759, 294] width 12 height 12
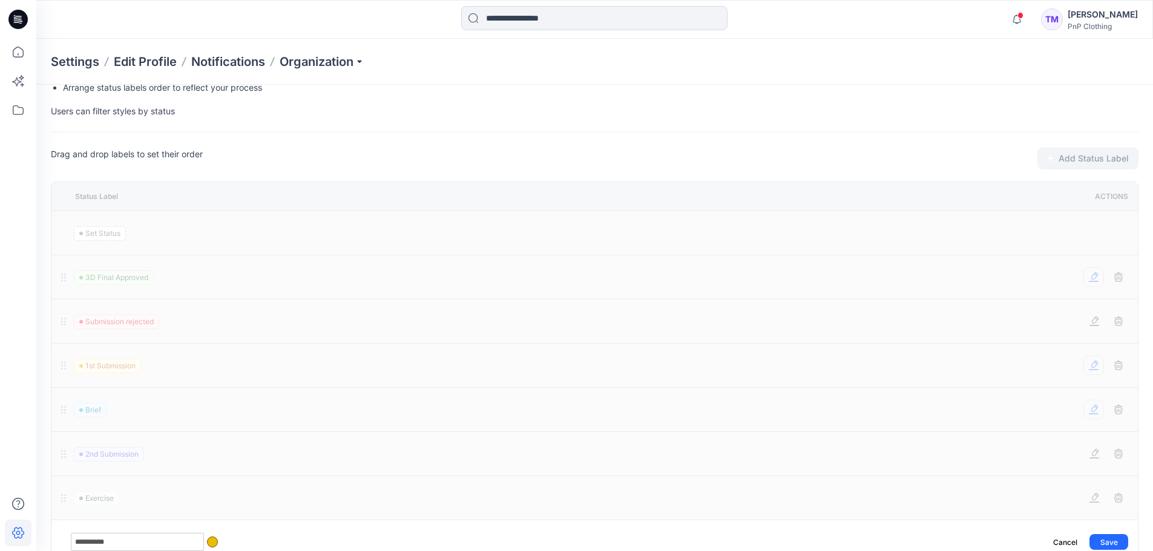
click at [215, 542] on div at bounding box center [212, 542] width 11 height 11
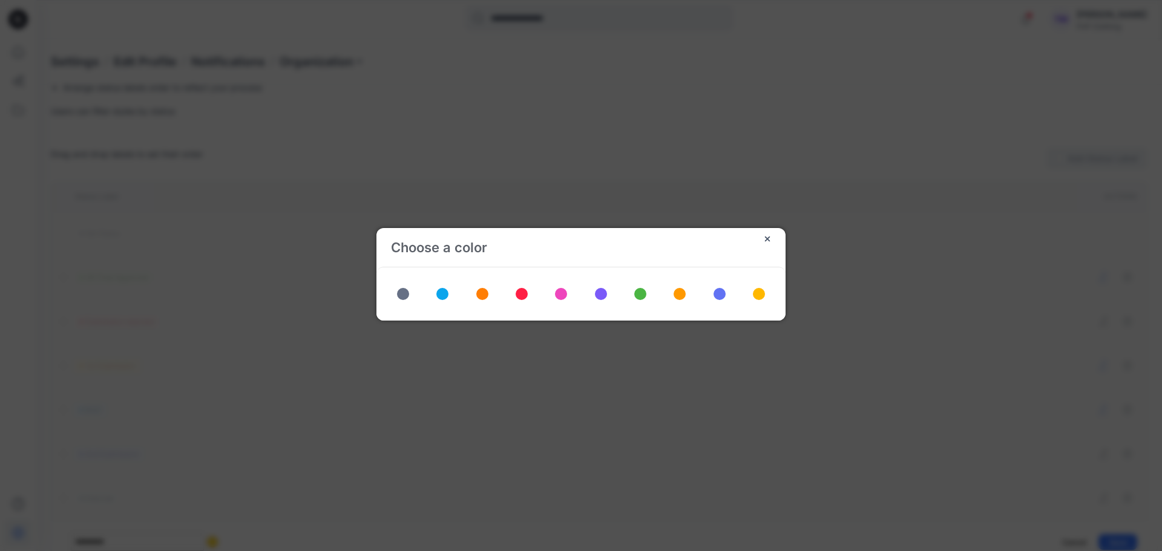
click at [478, 296] on span at bounding box center [482, 294] width 12 height 12
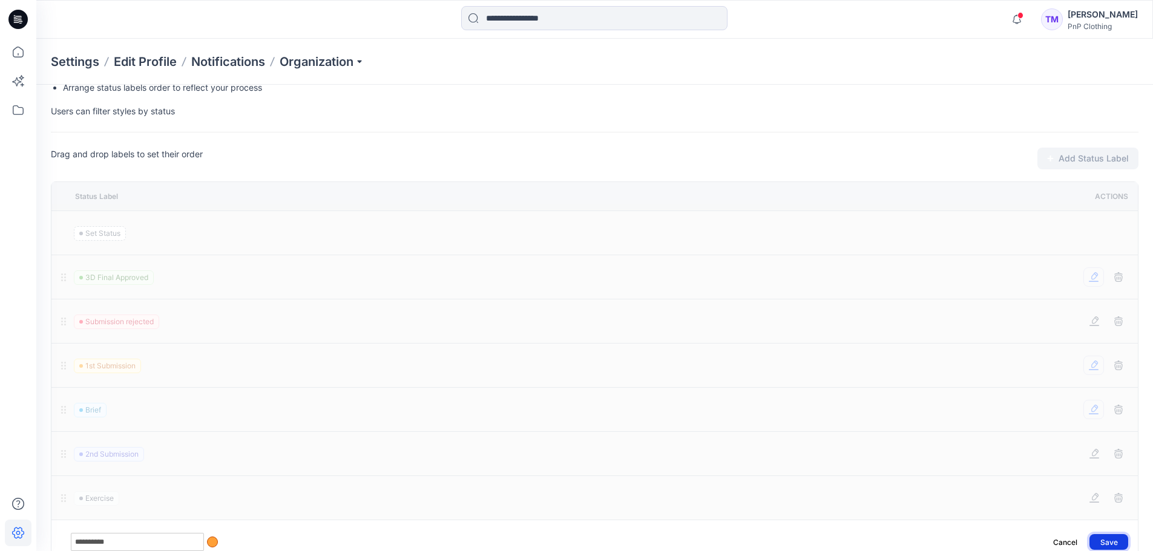
click at [1117, 546] on button "Save" at bounding box center [1108, 542] width 39 height 16
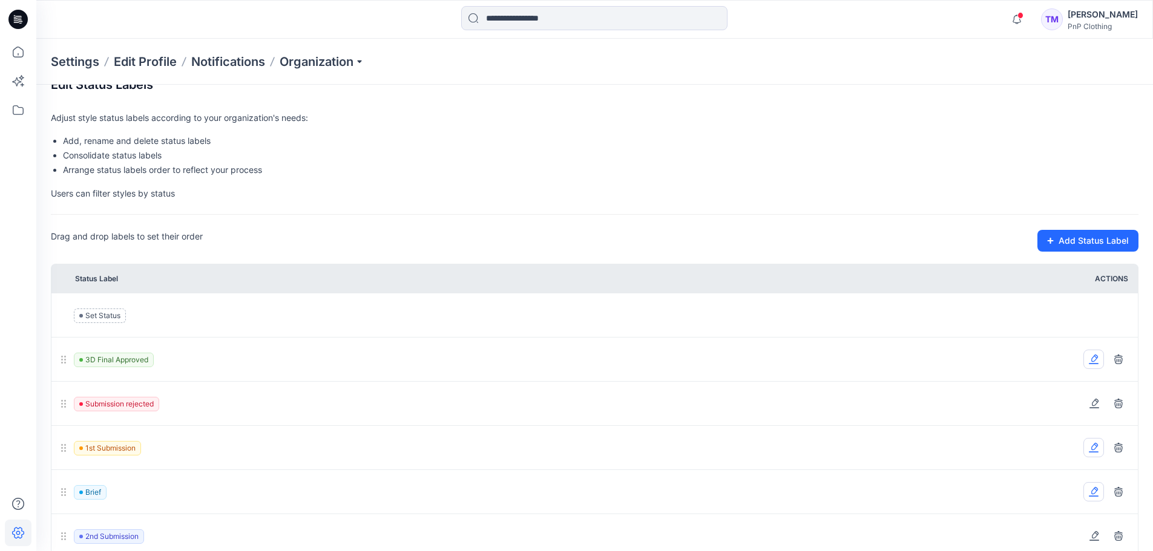
scroll to position [0, 0]
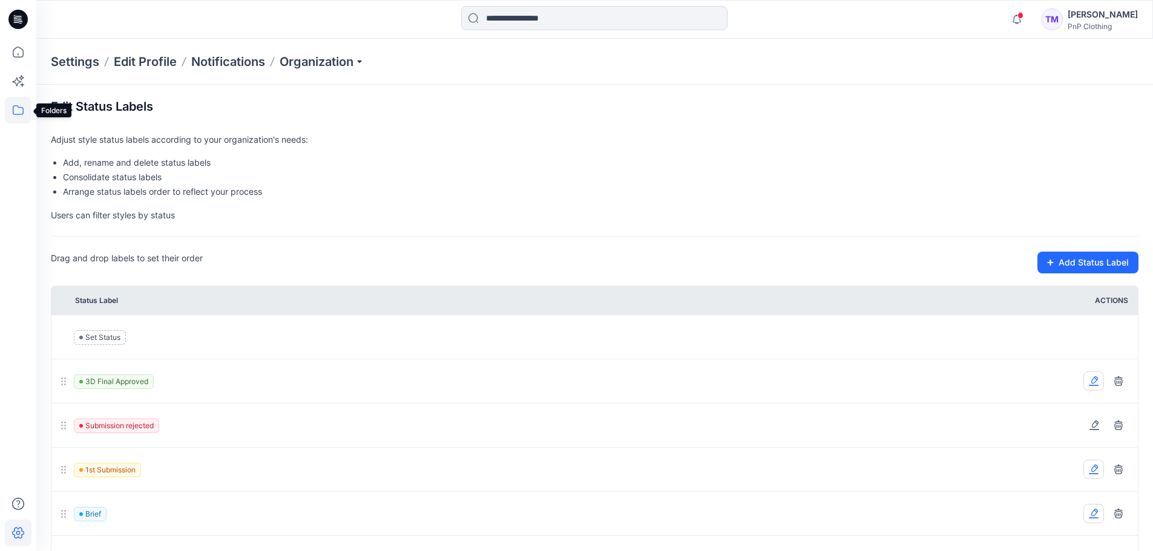
click at [18, 111] on icon at bounding box center [18, 110] width 27 height 27
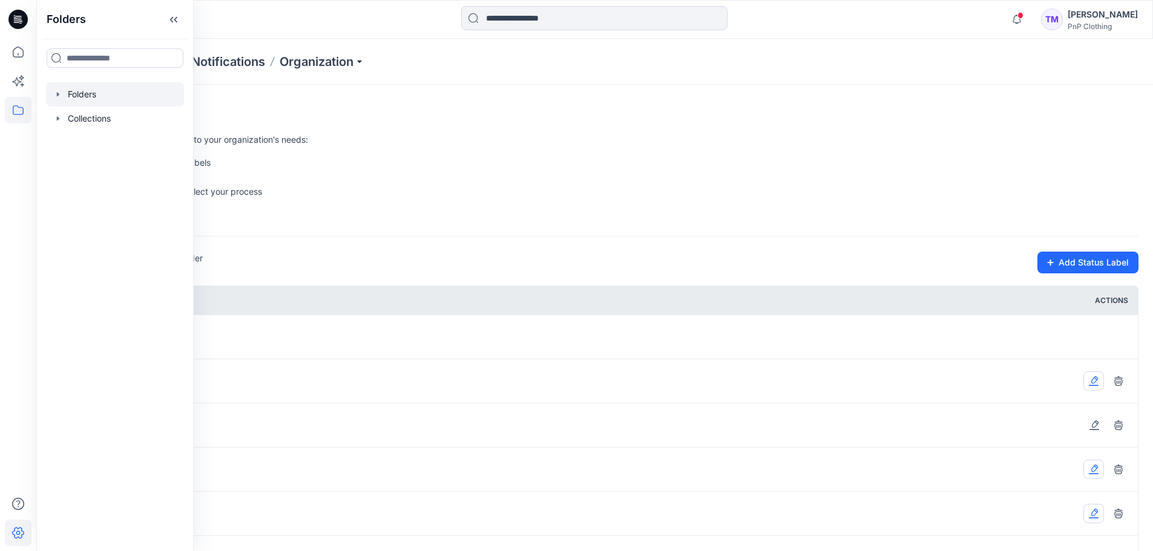
click at [57, 94] on icon "button" at bounding box center [58, 94] width 2 height 4
click at [90, 119] on div at bounding box center [115, 118] width 138 height 24
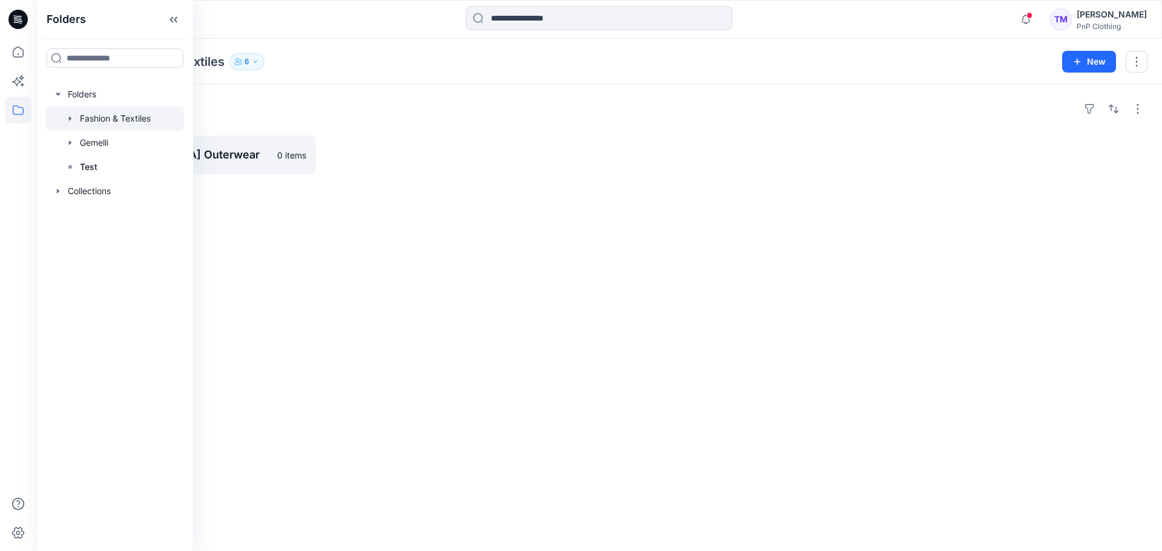
click at [371, 215] on div "Folders [DEMOGRAPHIC_DATA] Outerwear 0 items" at bounding box center [598, 318] width 1125 height 466
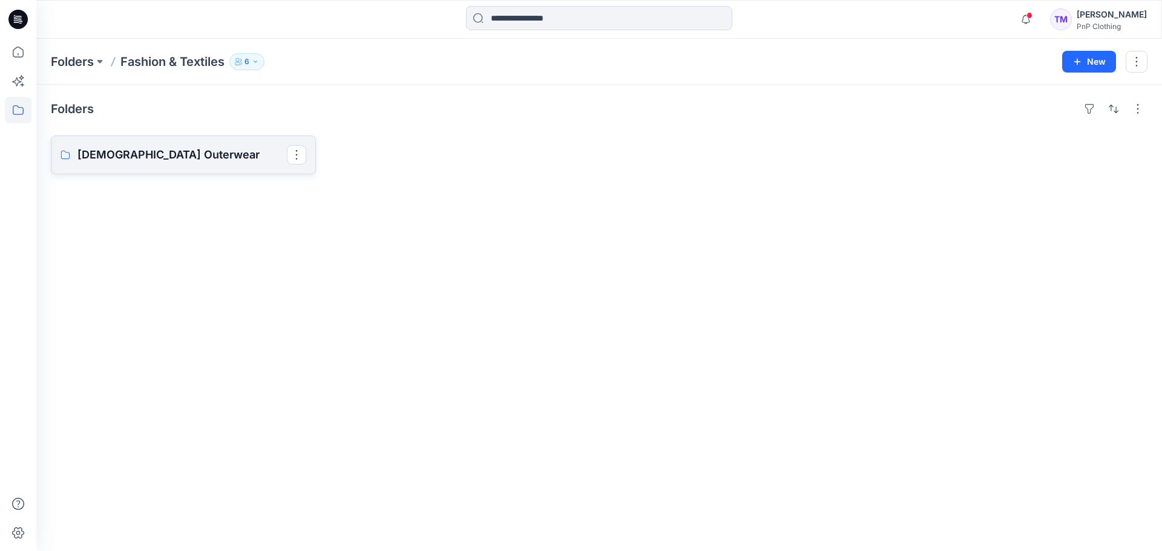
click at [142, 159] on p "[DEMOGRAPHIC_DATA] Outerwear" at bounding box center [181, 154] width 209 height 17
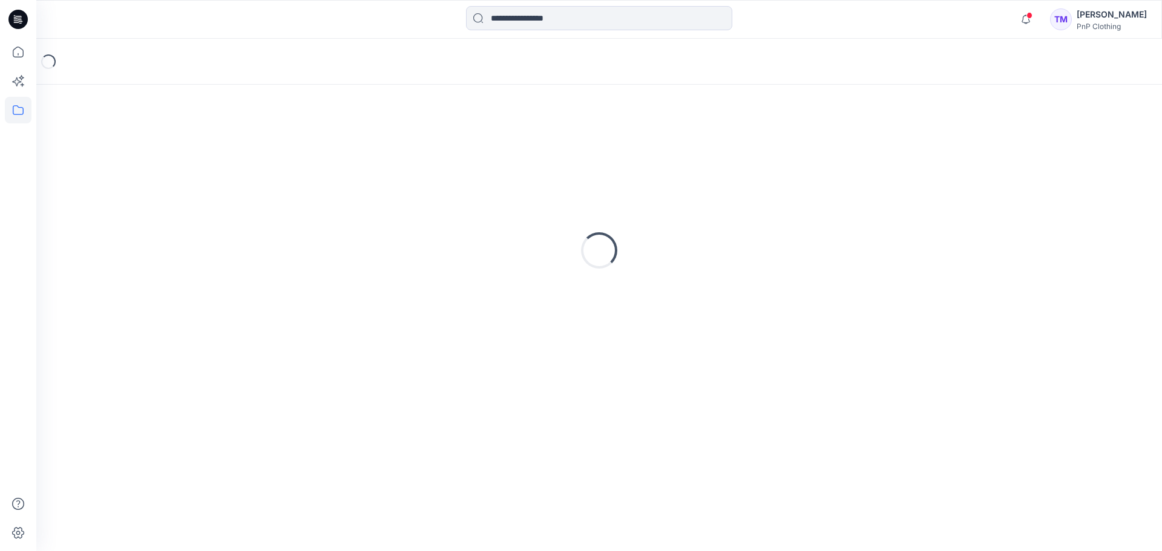
click at [143, 161] on div "Loading..." at bounding box center [599, 250] width 1096 height 303
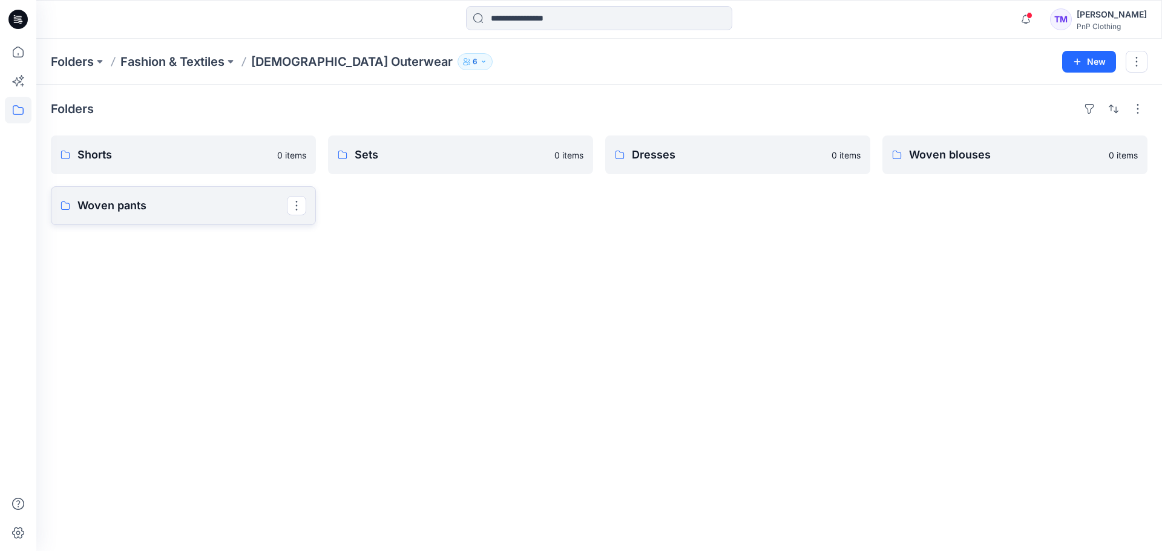
click at [212, 208] on p "Woven pants" at bounding box center [181, 205] width 209 height 17
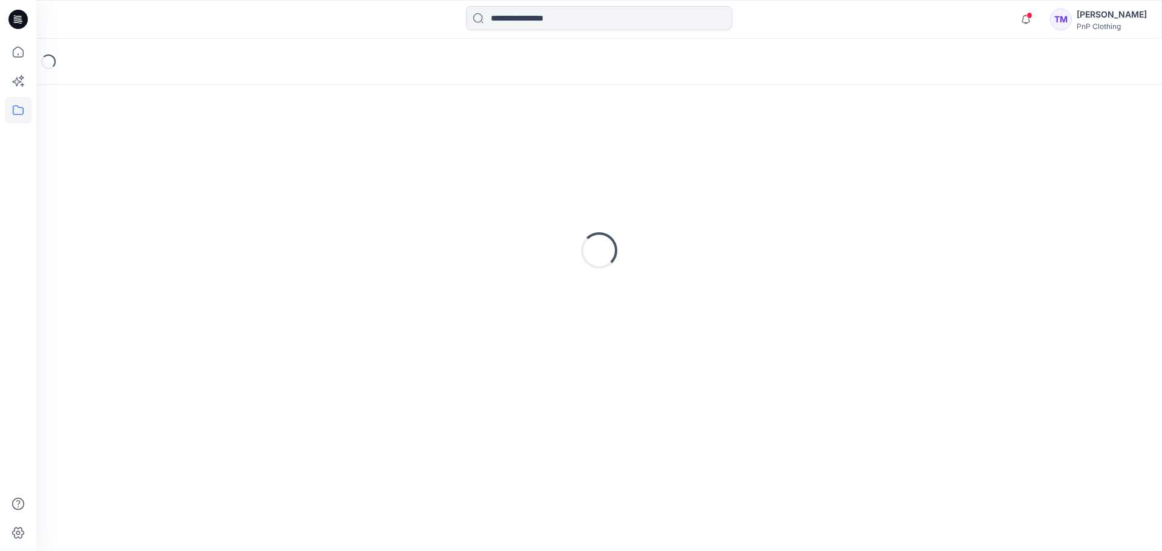
click at [213, 208] on div "Loading..." at bounding box center [599, 250] width 1096 height 303
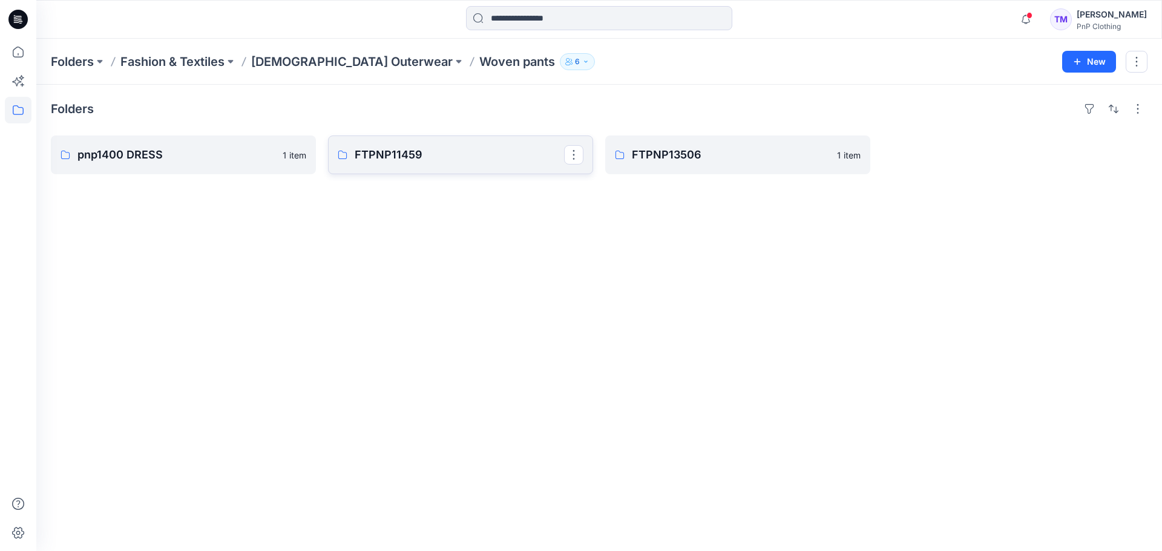
click at [474, 150] on p "FTPNP11459" at bounding box center [459, 154] width 209 height 17
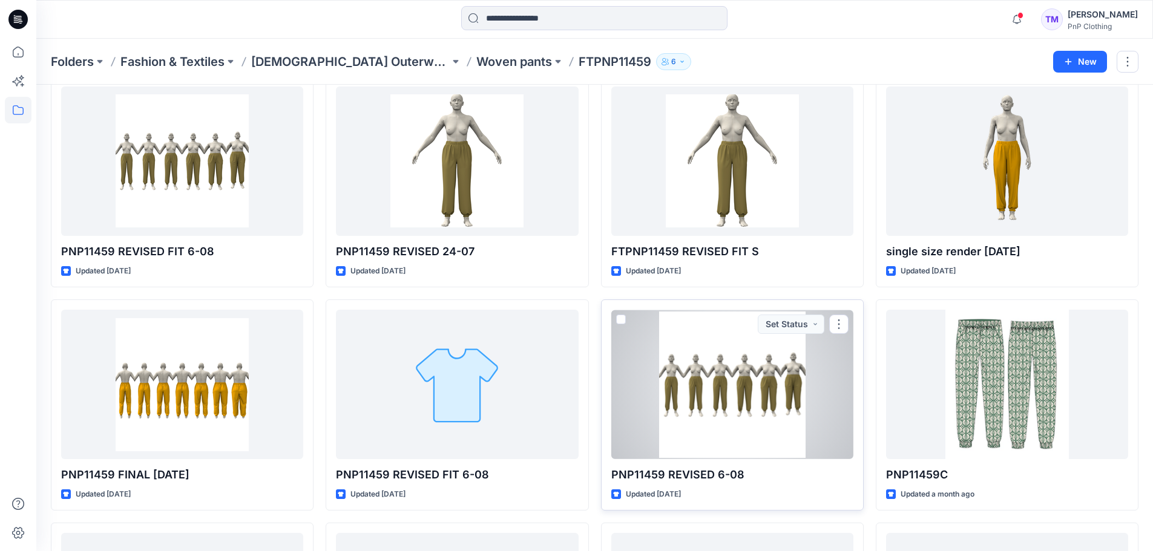
scroll to position [60, 0]
click at [816, 325] on button "Set Status" at bounding box center [791, 323] width 67 height 19
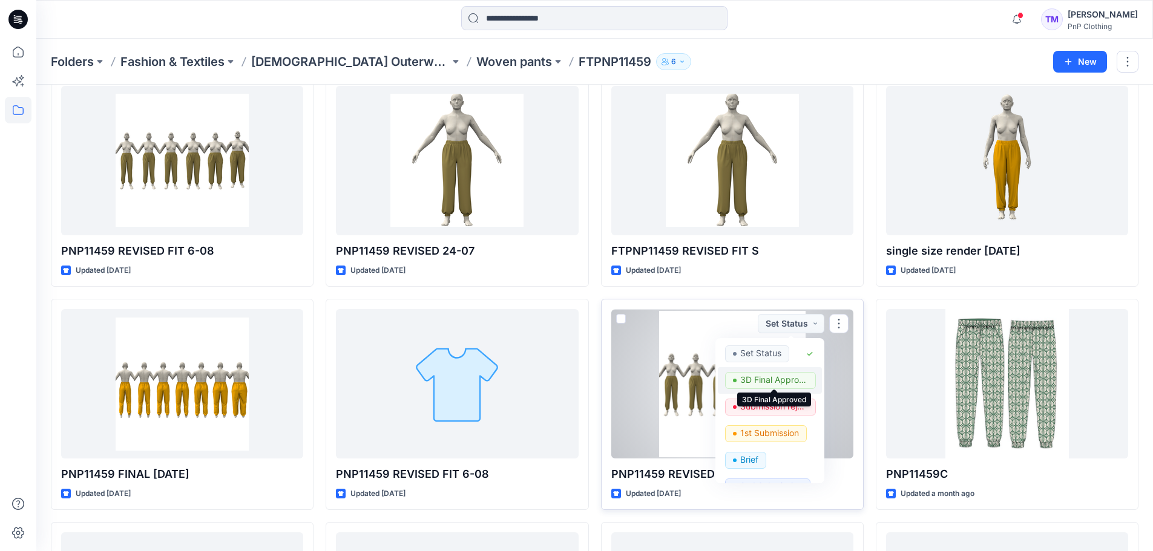
click at [784, 381] on p "3D Final Approved" at bounding box center [774, 380] width 68 height 16
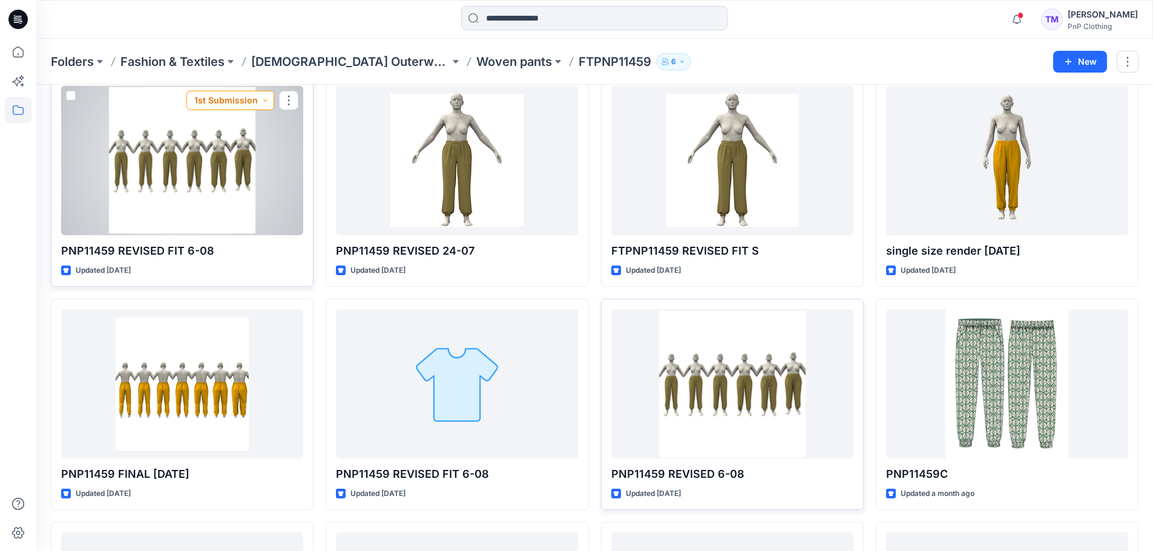
click at [264, 100] on button "1st Submission" at bounding box center [230, 100] width 88 height 19
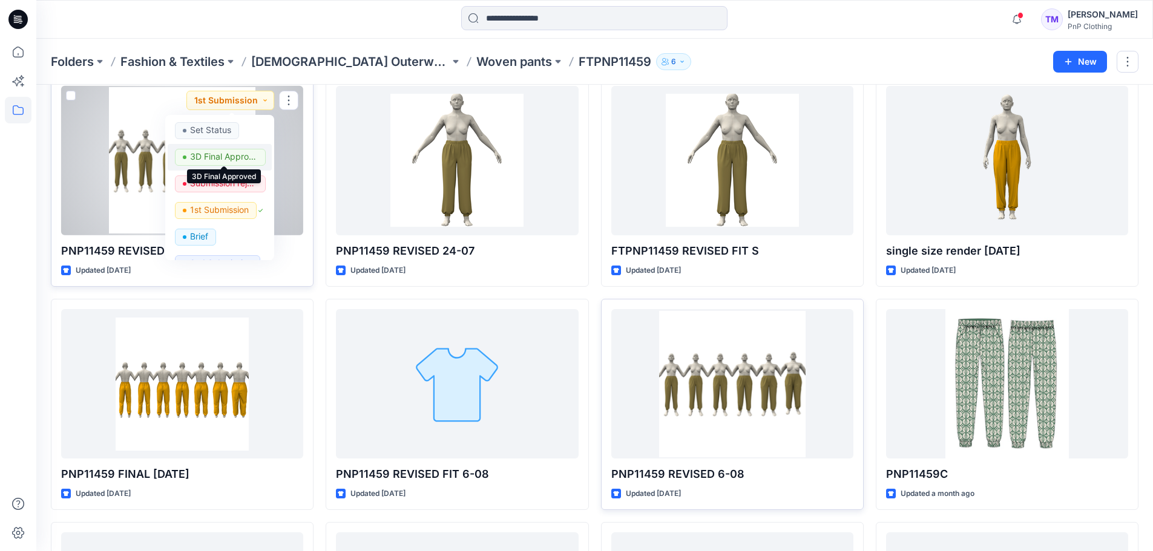
click at [239, 158] on p "3D Final Approved" at bounding box center [224, 157] width 68 height 16
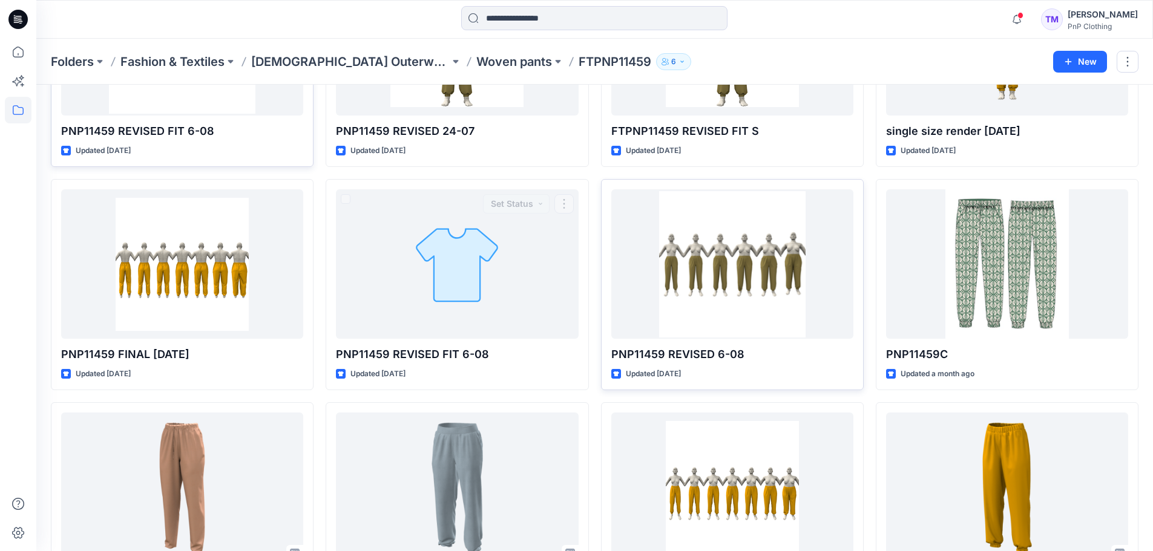
scroll to position [179, 0]
click at [306, 54] on p "[DEMOGRAPHIC_DATA] Outerwear" at bounding box center [350, 61] width 198 height 17
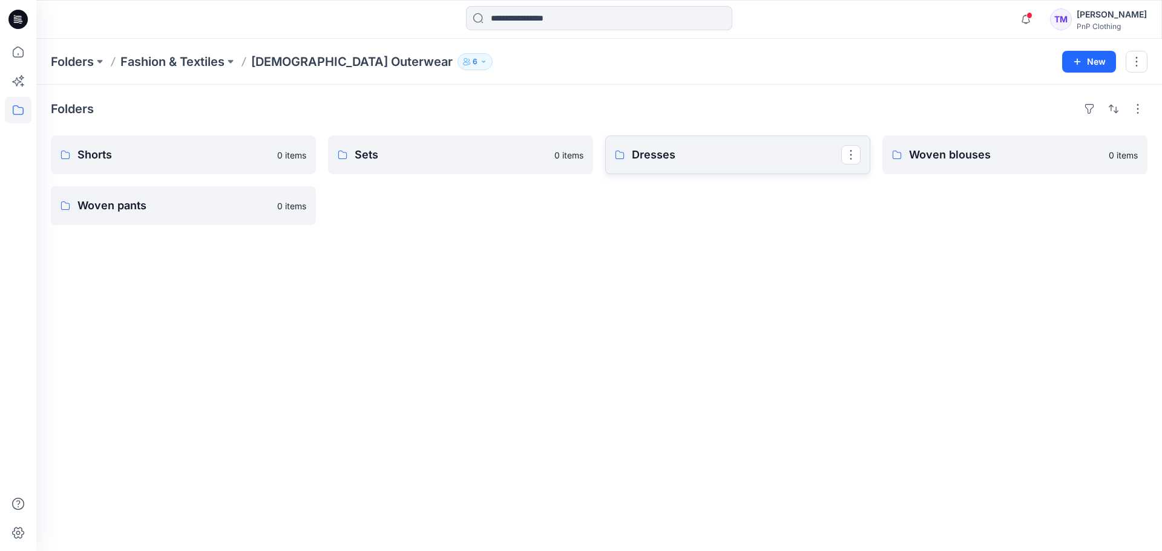
click at [728, 156] on p "Dresses" at bounding box center [736, 154] width 209 height 17
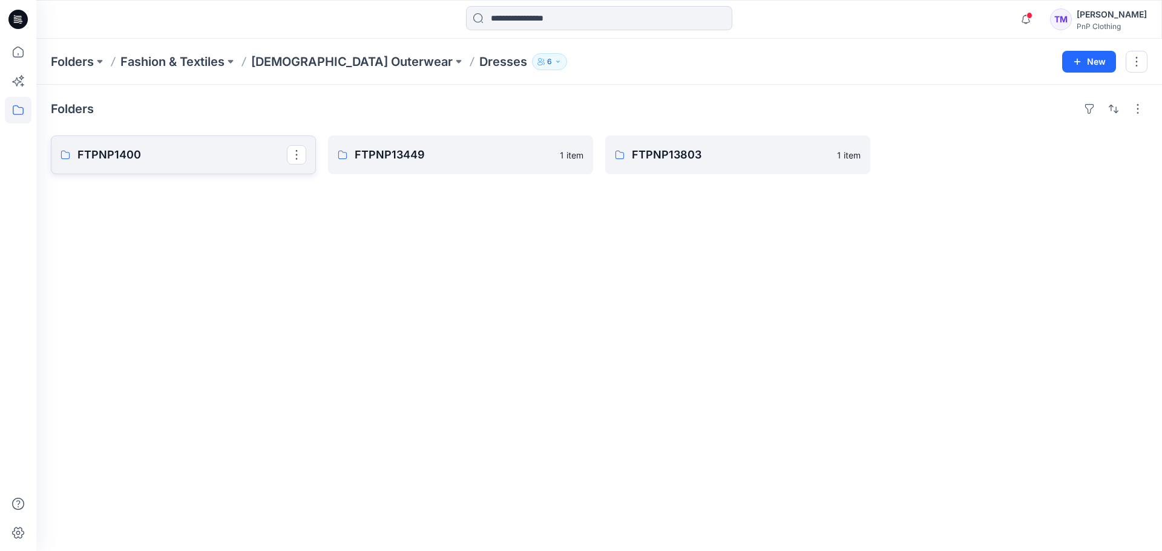
click at [178, 166] on link "FTPNP1400" at bounding box center [183, 155] width 265 height 39
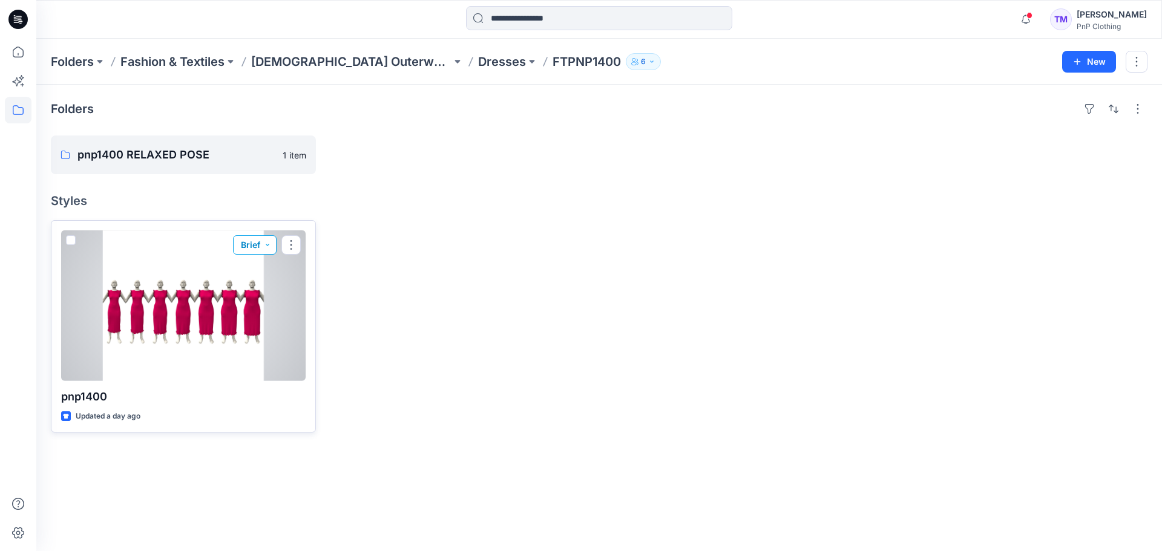
click at [270, 244] on button "Brief" at bounding box center [255, 244] width 44 height 19
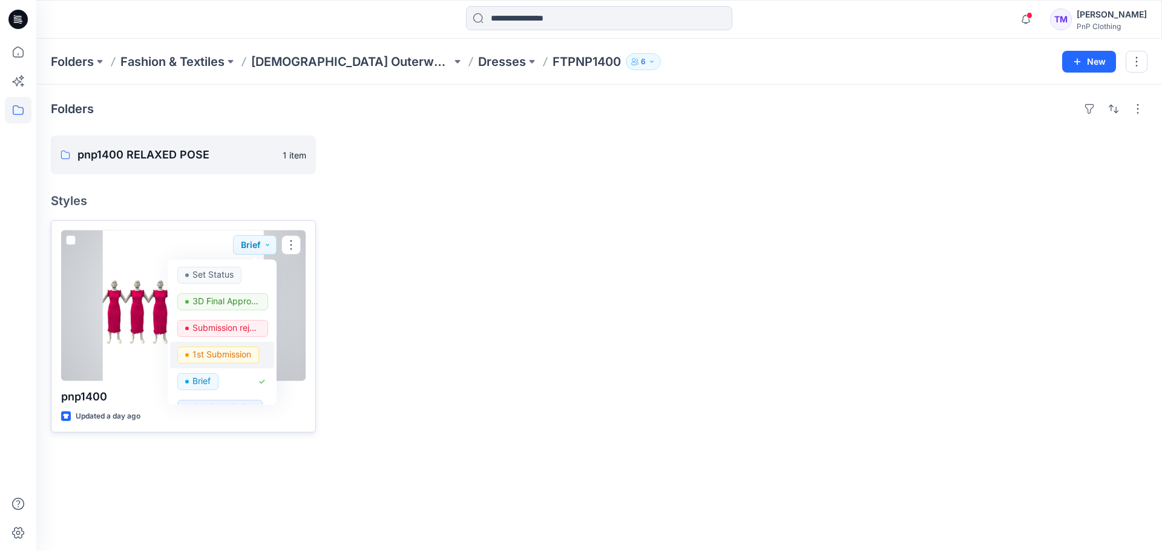
click at [217, 353] on p "1st Submission" at bounding box center [221, 355] width 59 height 16
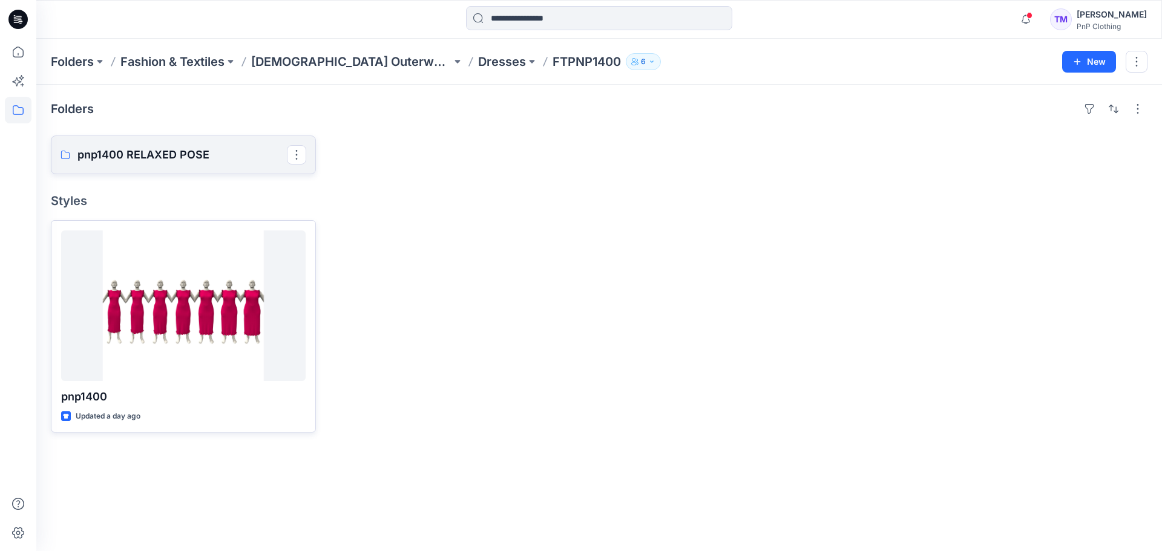
click at [213, 154] on p "pnp1400 RELAXED POSE" at bounding box center [181, 154] width 209 height 17
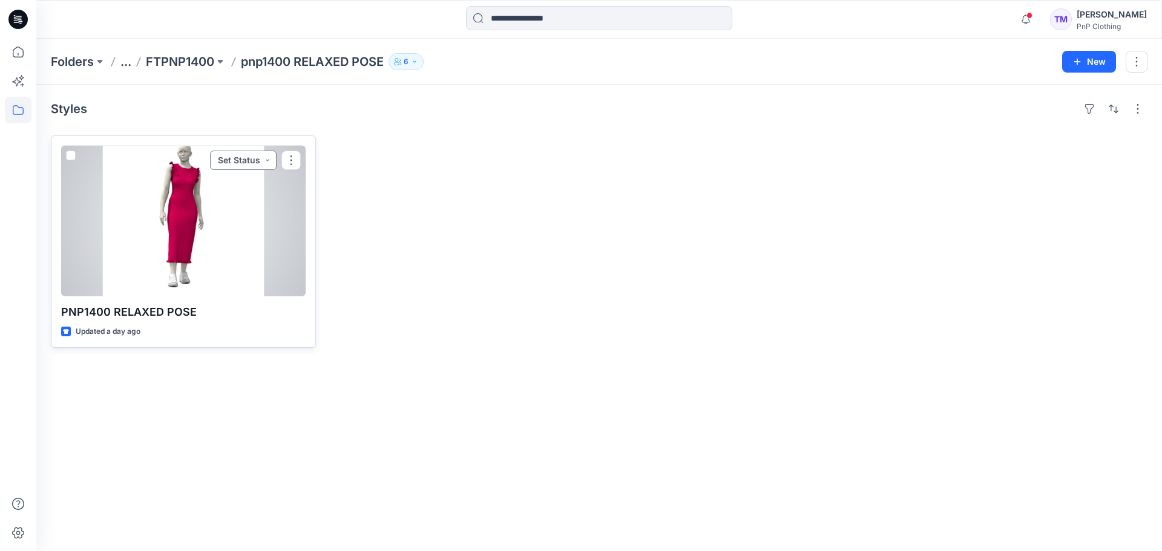
click at [270, 162] on button "Set Status" at bounding box center [243, 160] width 67 height 19
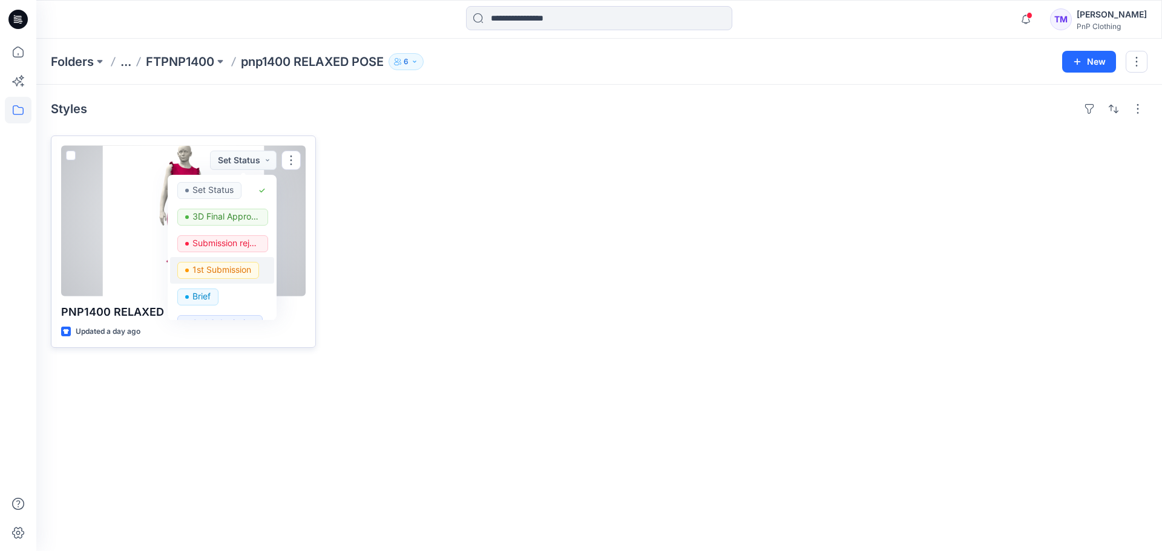
click at [227, 271] on p "1st Submission" at bounding box center [221, 270] width 59 height 16
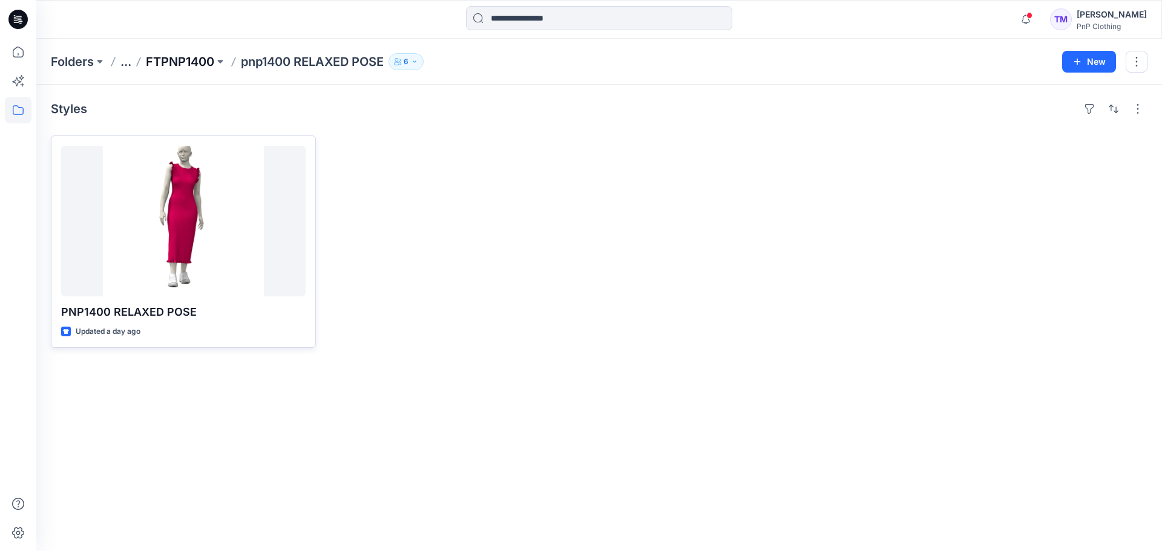
click at [186, 62] on p "FTPNP1400" at bounding box center [180, 61] width 68 height 17
